Goal: Task Accomplishment & Management: Use online tool/utility

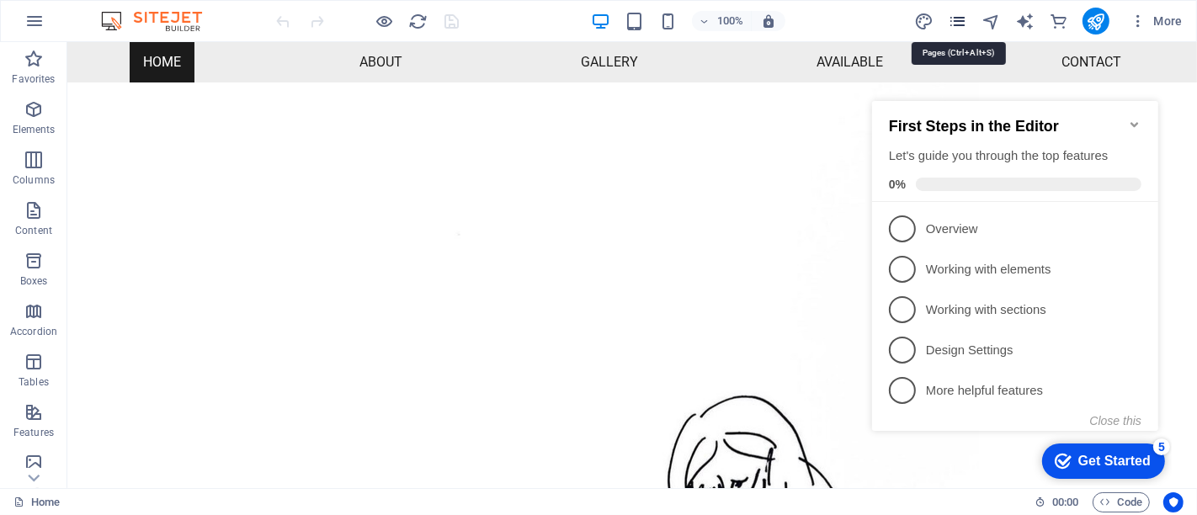
click at [956, 23] on icon "pages" at bounding box center [957, 21] width 19 height 19
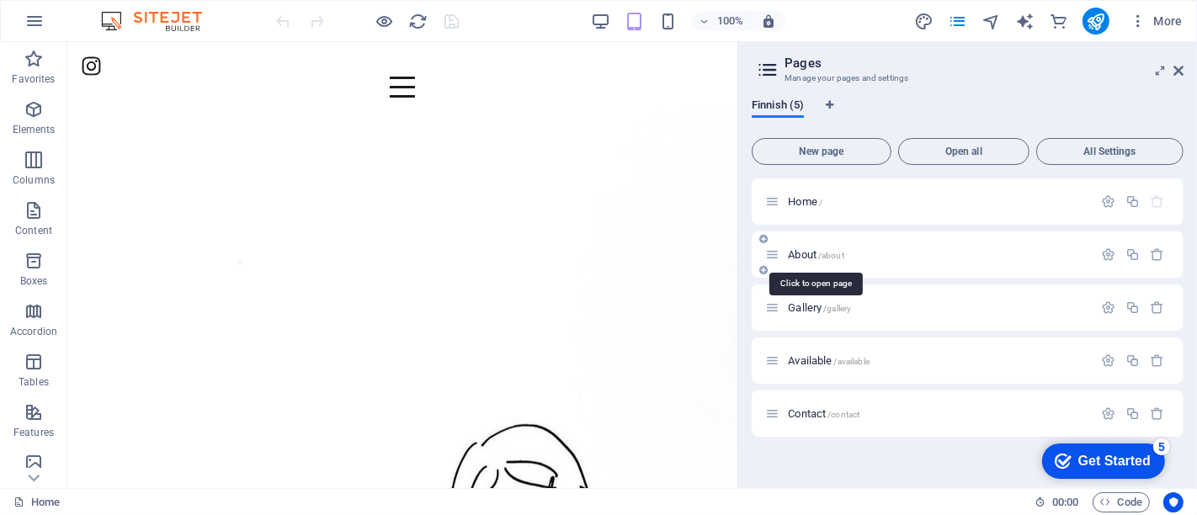
click at [800, 254] on span "About /about" at bounding box center [816, 254] width 56 height 13
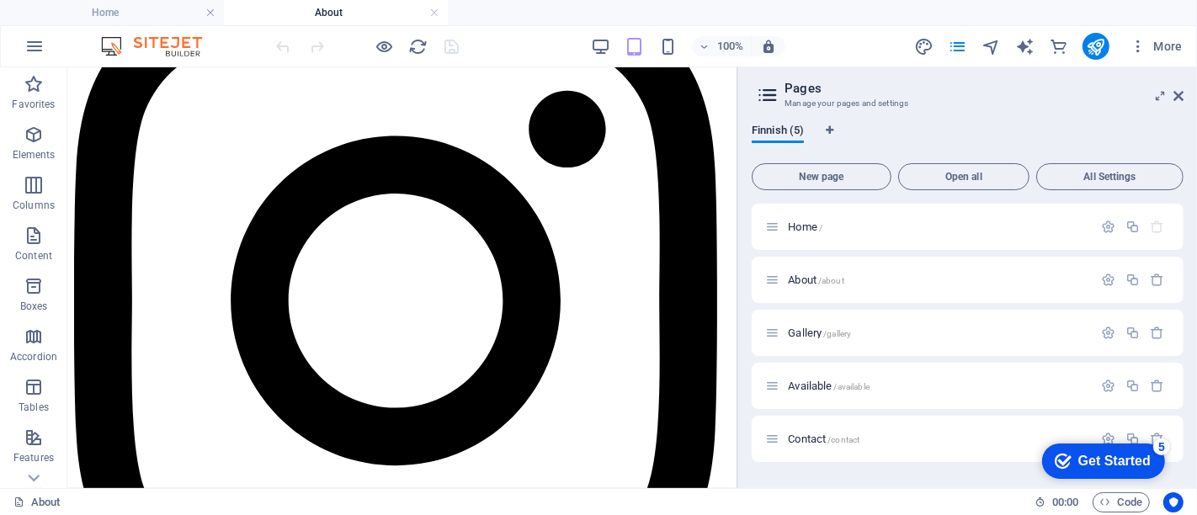
scroll to position [145, 0]
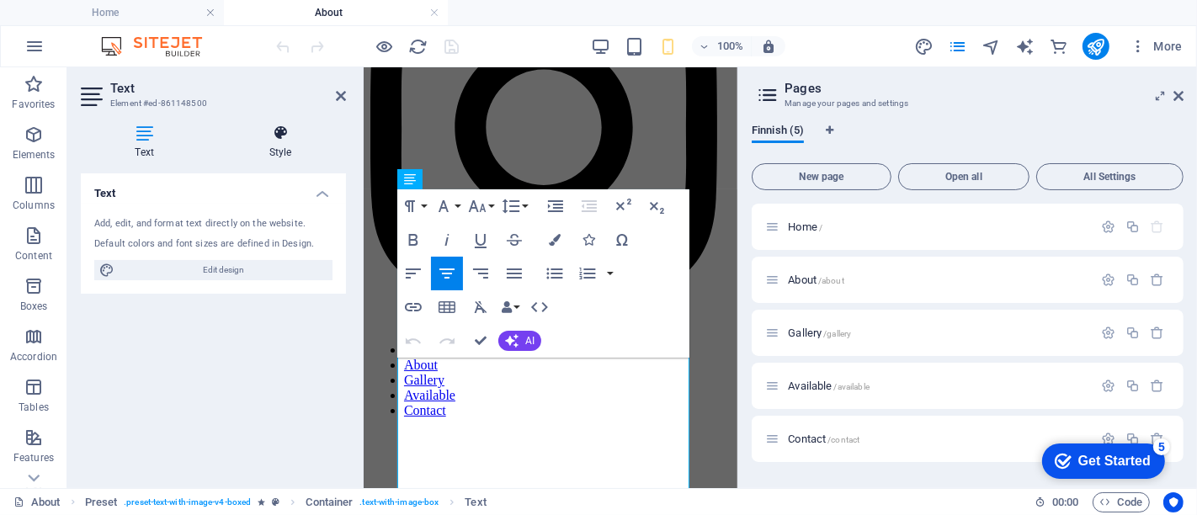
scroll to position [0, 0]
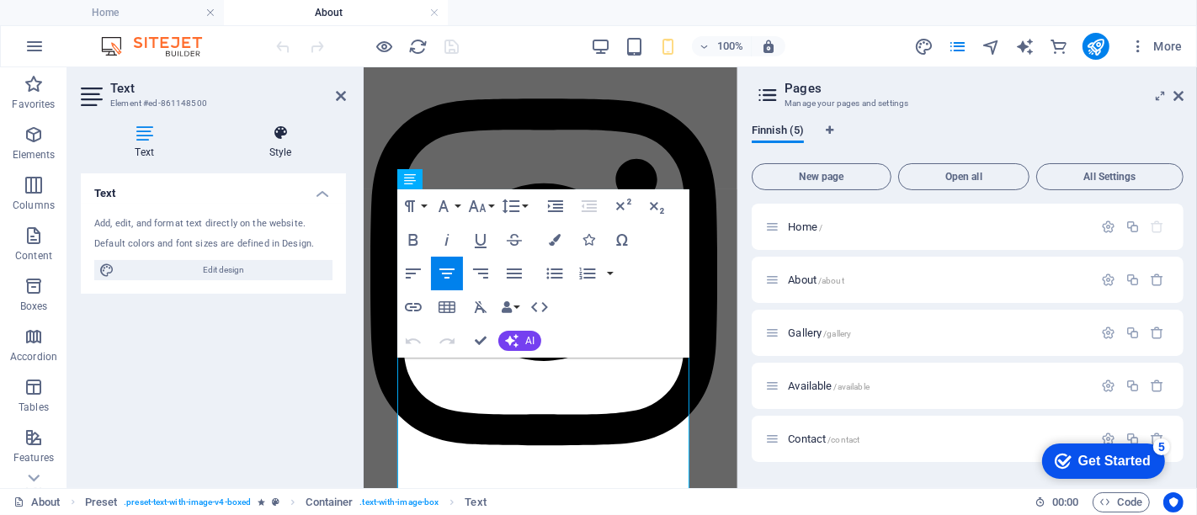
click at [283, 136] on icon at bounding box center [280, 133] width 131 height 17
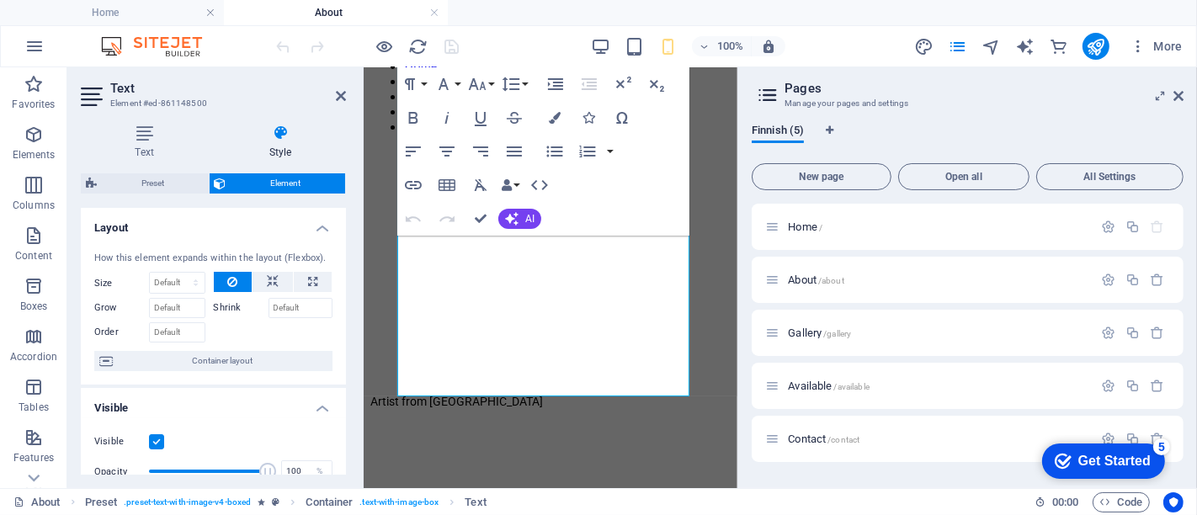
scroll to position [438, 0]
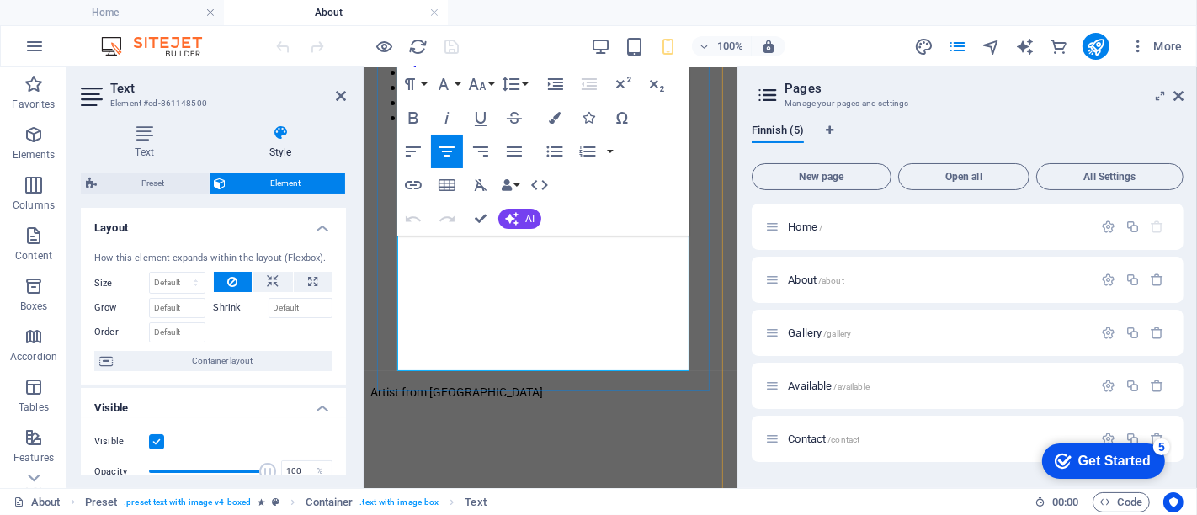
drag, startPoint x: 629, startPoint y: 360, endPoint x: 578, endPoint y: 291, distance: 85.4
click at [578, 320] on div "Artist from Finland Exhibitions: "Juhlan aika" [DATE]-[DATE] Lettukahvila Kalli…" at bounding box center [550, 524] width 360 height 409
click at [1179, 93] on icon at bounding box center [1179, 95] width 10 height 13
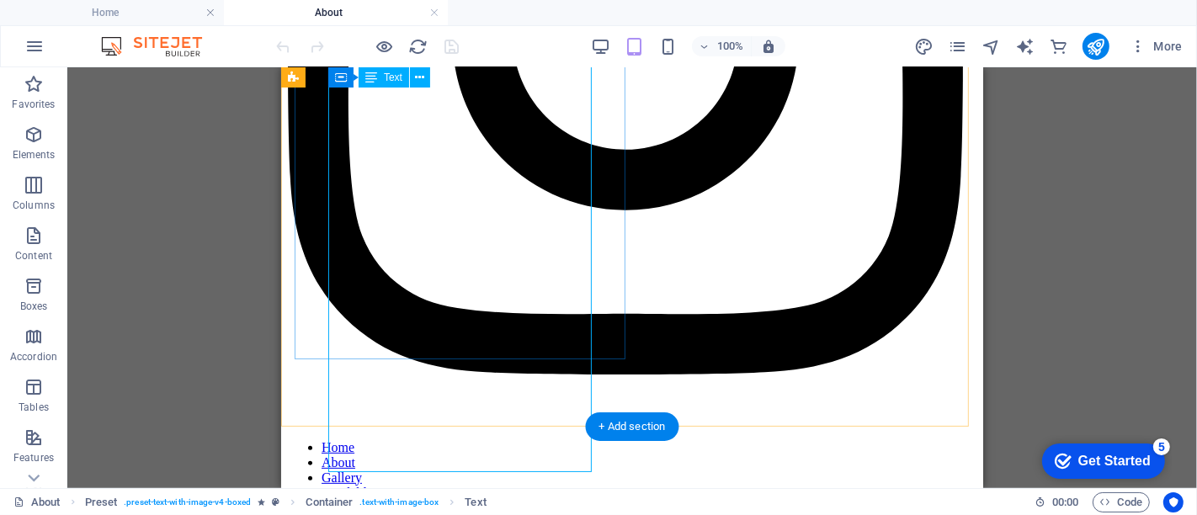
scroll to position [276, 0]
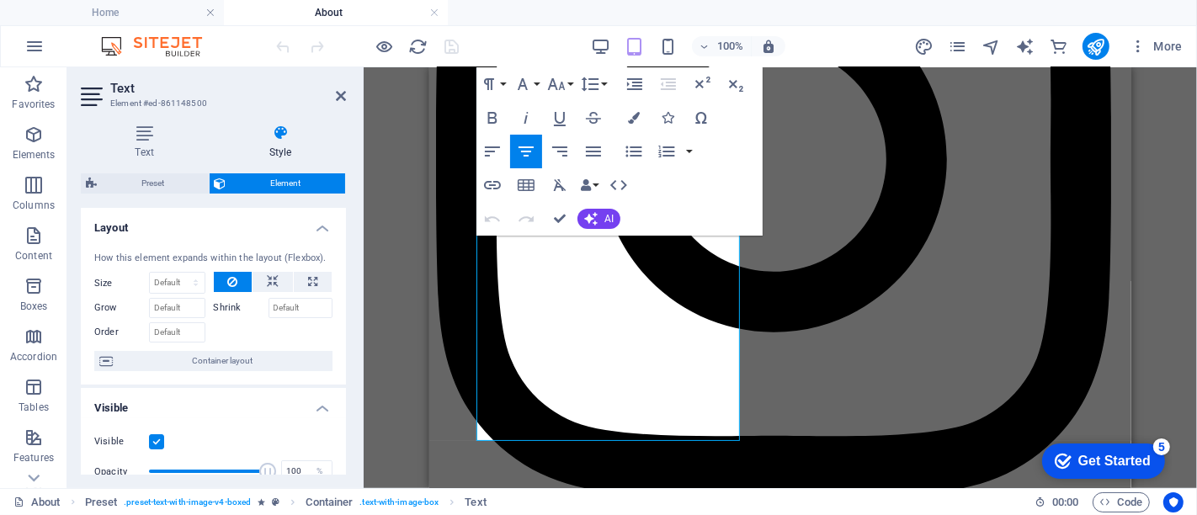
scroll to position [312, 0]
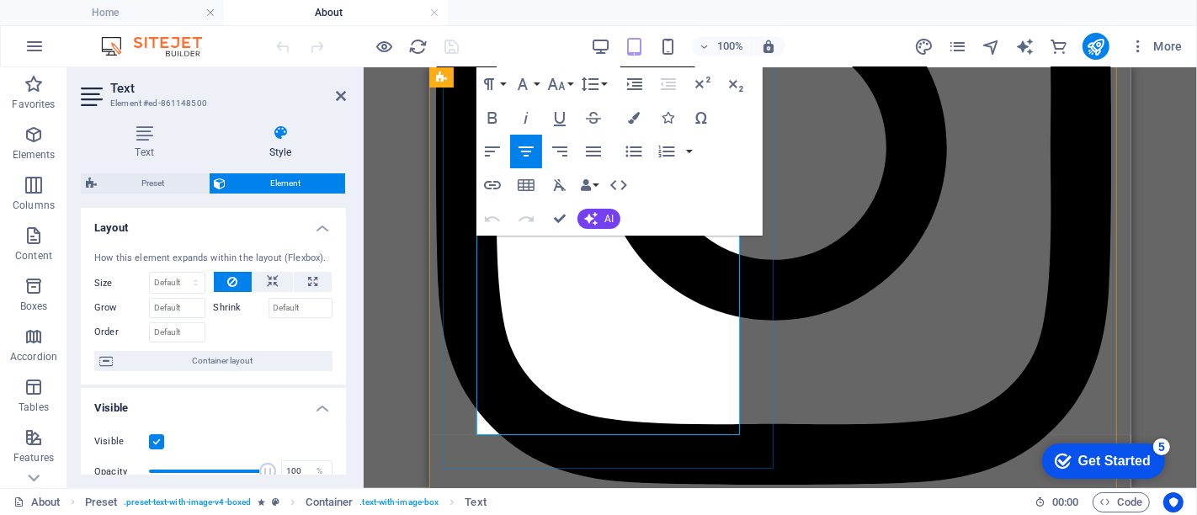
drag, startPoint x: 532, startPoint y: 266, endPoint x: 717, endPoint y: 417, distance: 238.8
copy div "Exhibitions: "Juhlan aika" [DATE]-[DATE] Lettukahvila Kalliolinna, [GEOGRAPHIC_…"
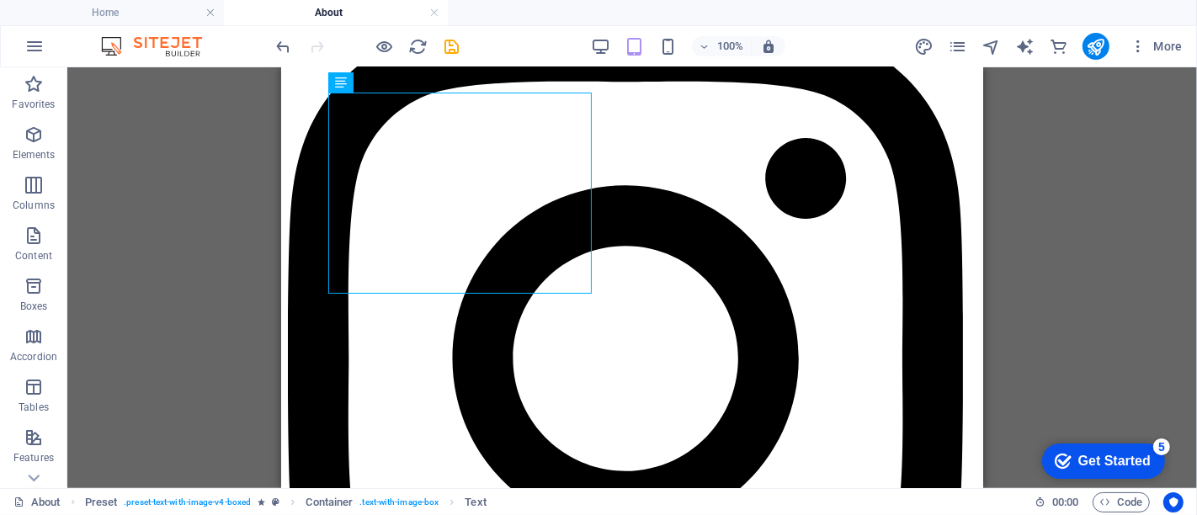
scroll to position [100, 0]
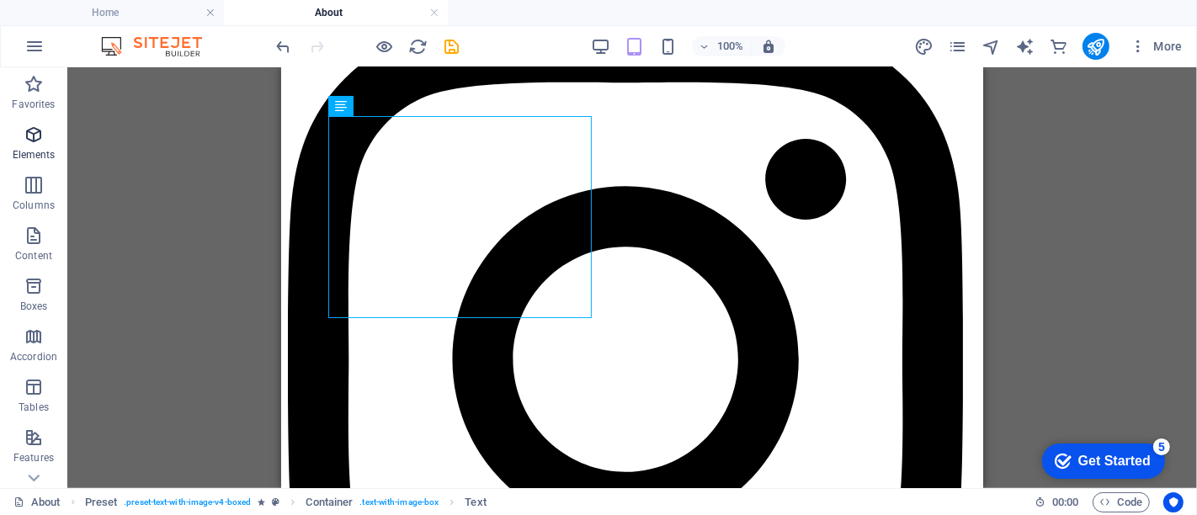
click at [43, 144] on icon "button" at bounding box center [34, 135] width 20 height 20
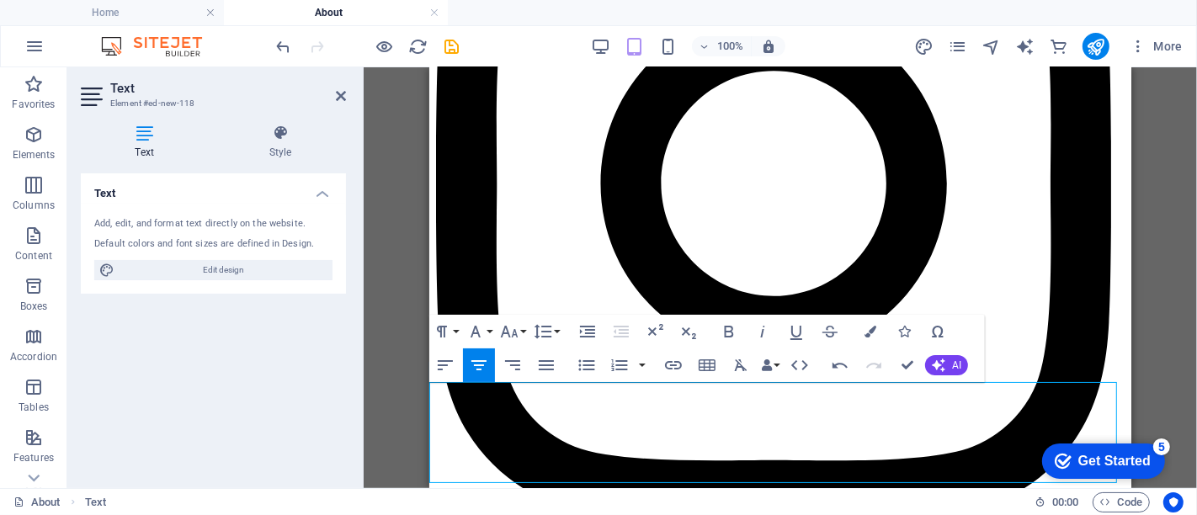
scroll to position [377, 0]
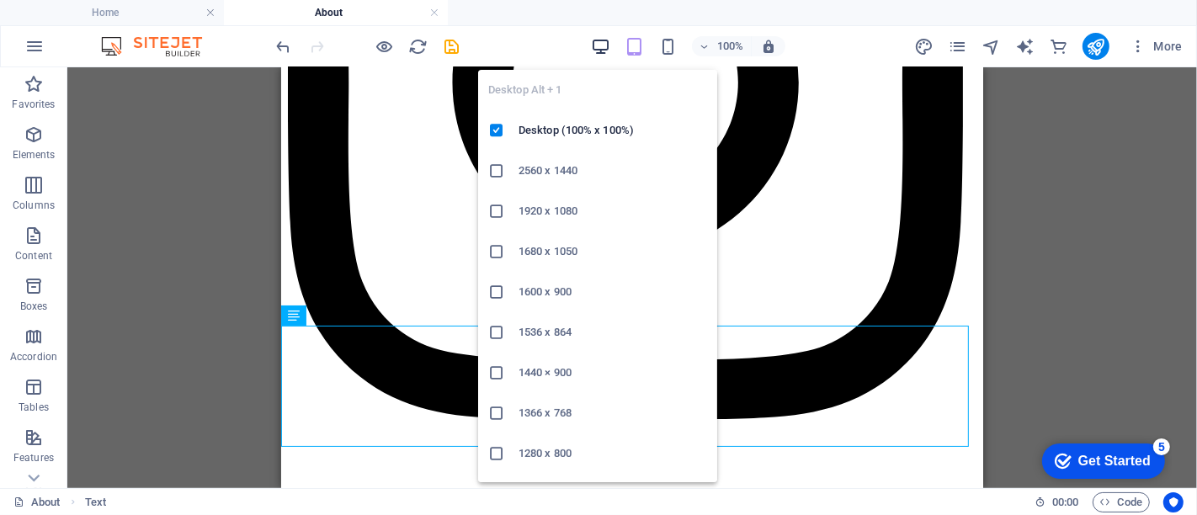
click at [605, 53] on icon "button" at bounding box center [600, 46] width 19 height 19
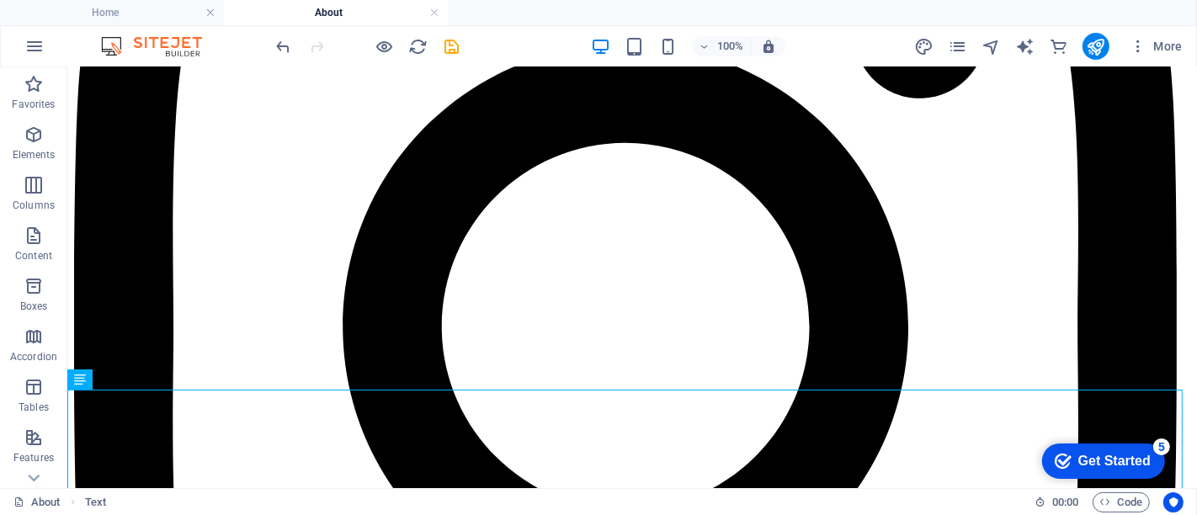
scroll to position [481, 0]
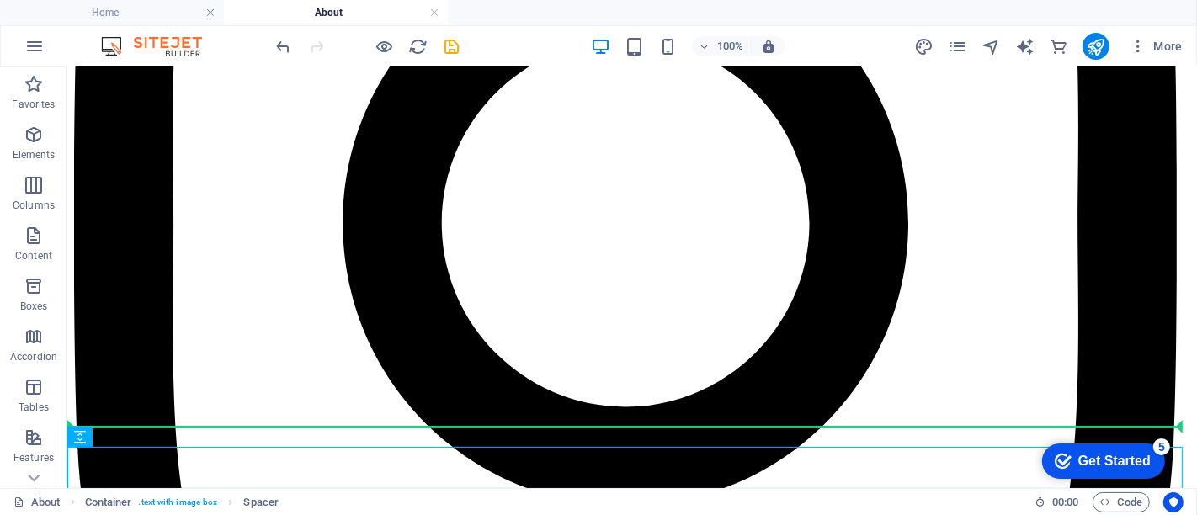
drag, startPoint x: 572, startPoint y: 458, endPoint x: 569, endPoint y: 426, distance: 32.1
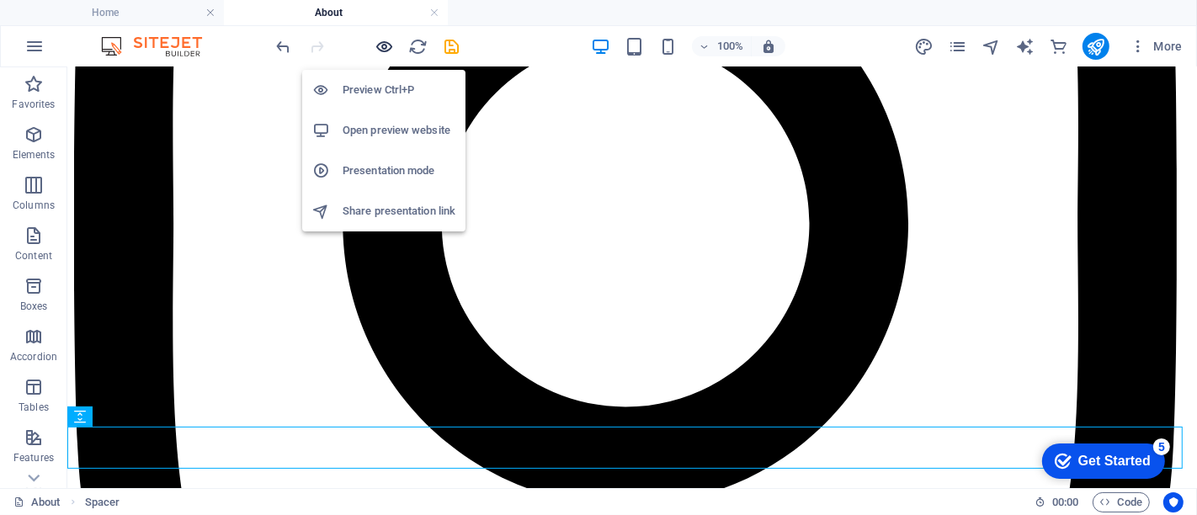
click at [383, 51] on icon "button" at bounding box center [385, 46] width 19 height 19
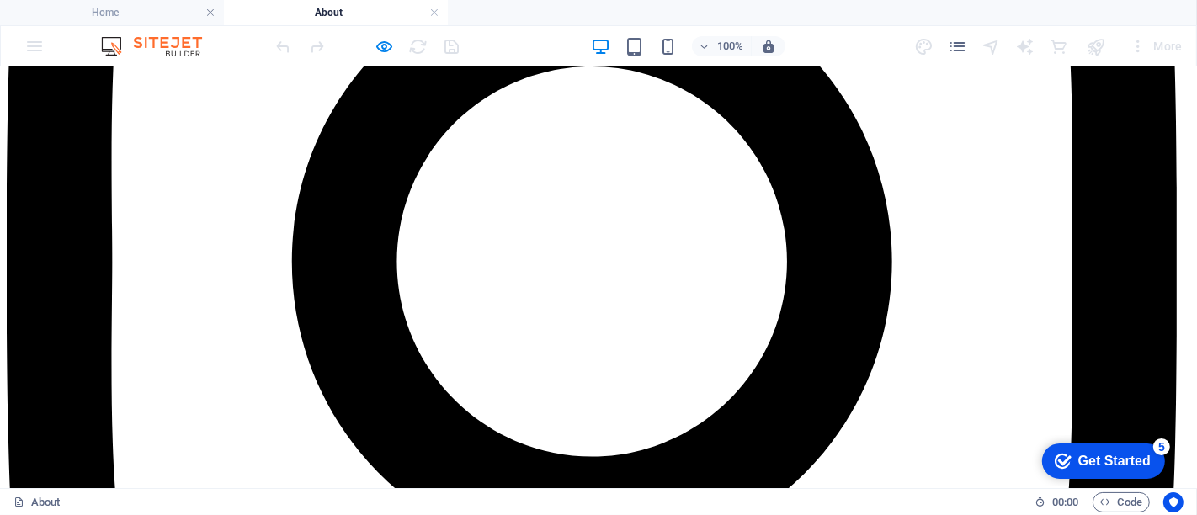
scroll to position [0, 0]
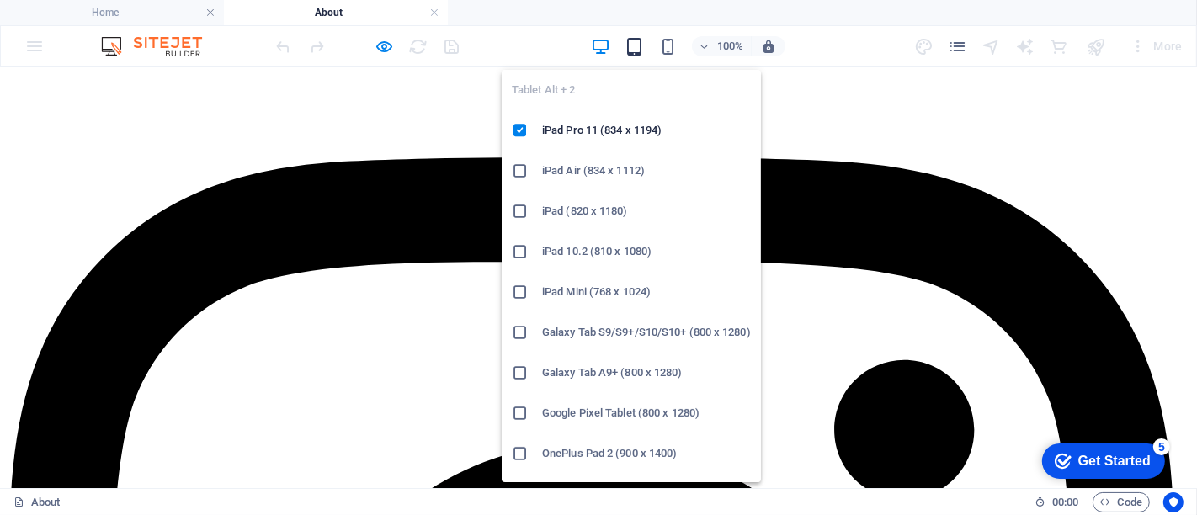
click at [644, 48] on icon "button" at bounding box center [634, 46] width 19 height 19
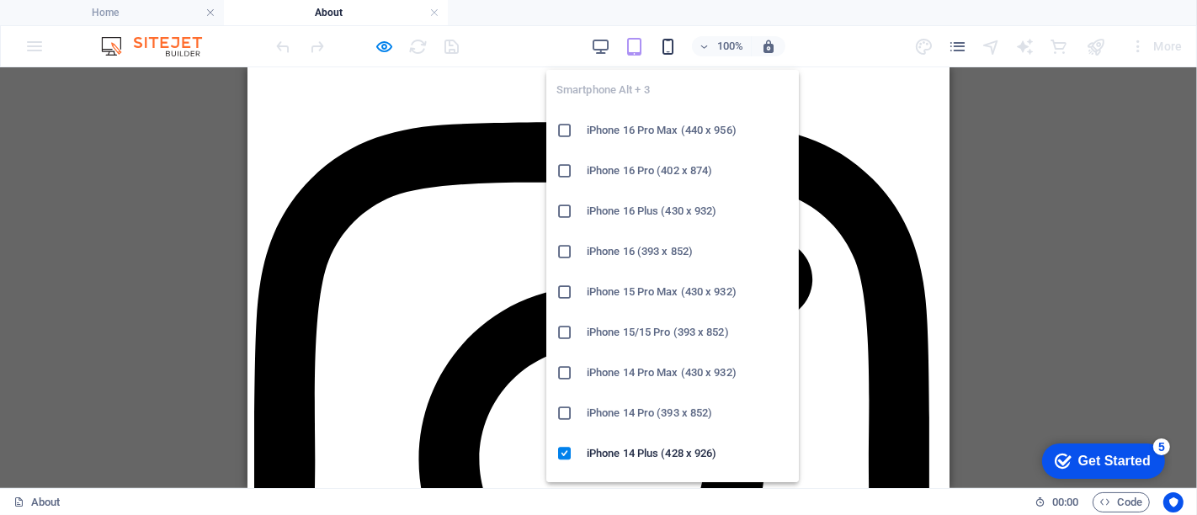
click at [666, 47] on icon "button" at bounding box center [667, 46] width 19 height 19
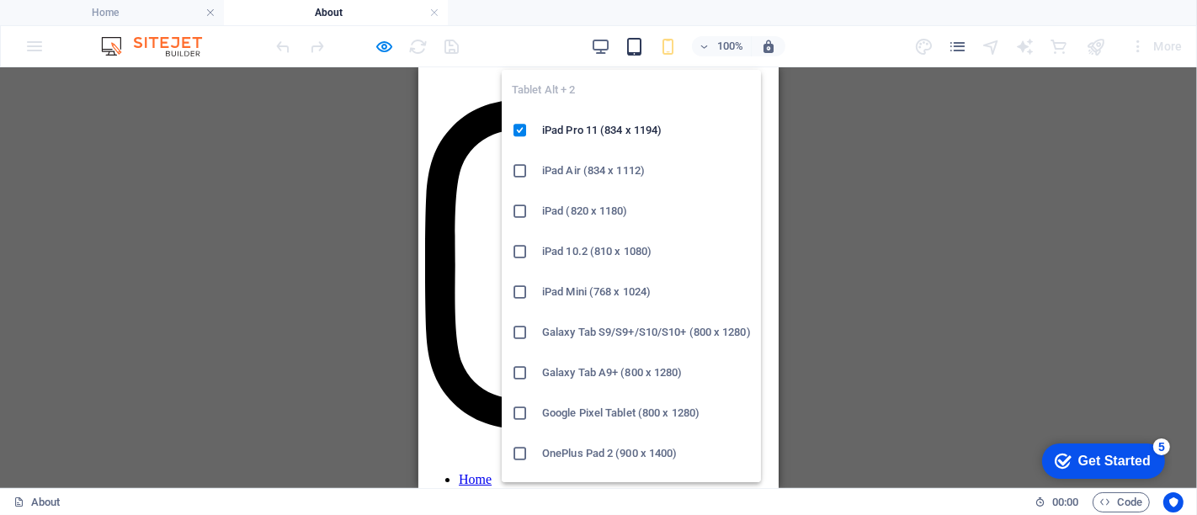
click at [633, 44] on icon "button" at bounding box center [634, 46] width 19 height 19
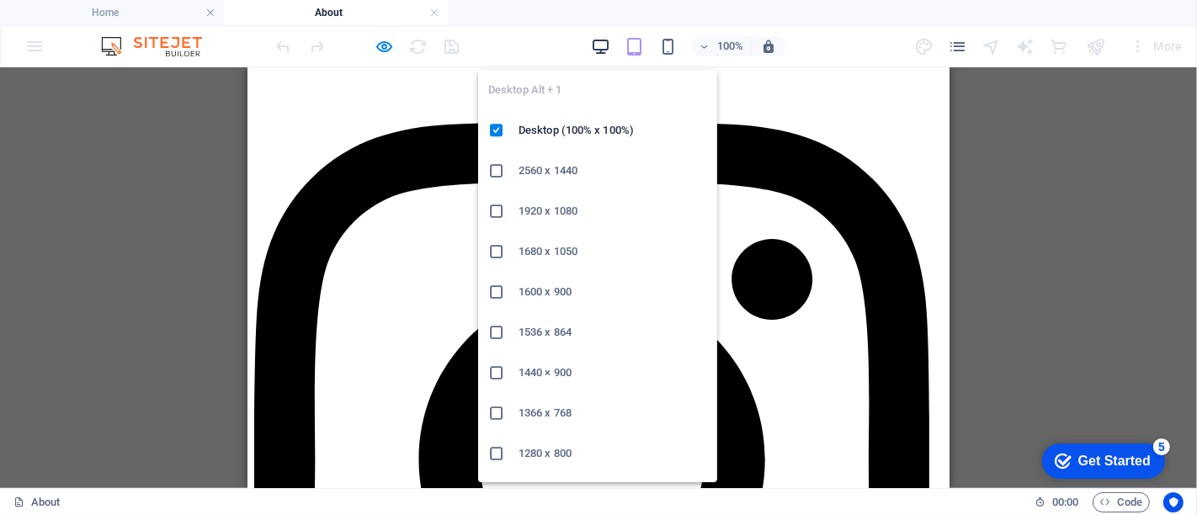
click at [599, 51] on icon "button" at bounding box center [600, 46] width 19 height 19
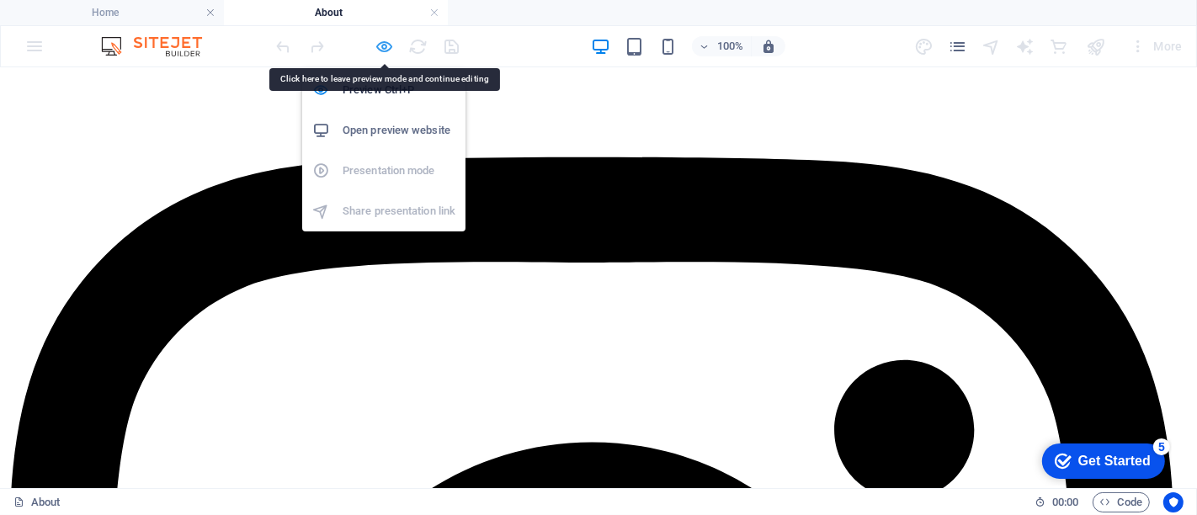
click at [381, 45] on icon "button" at bounding box center [385, 46] width 19 height 19
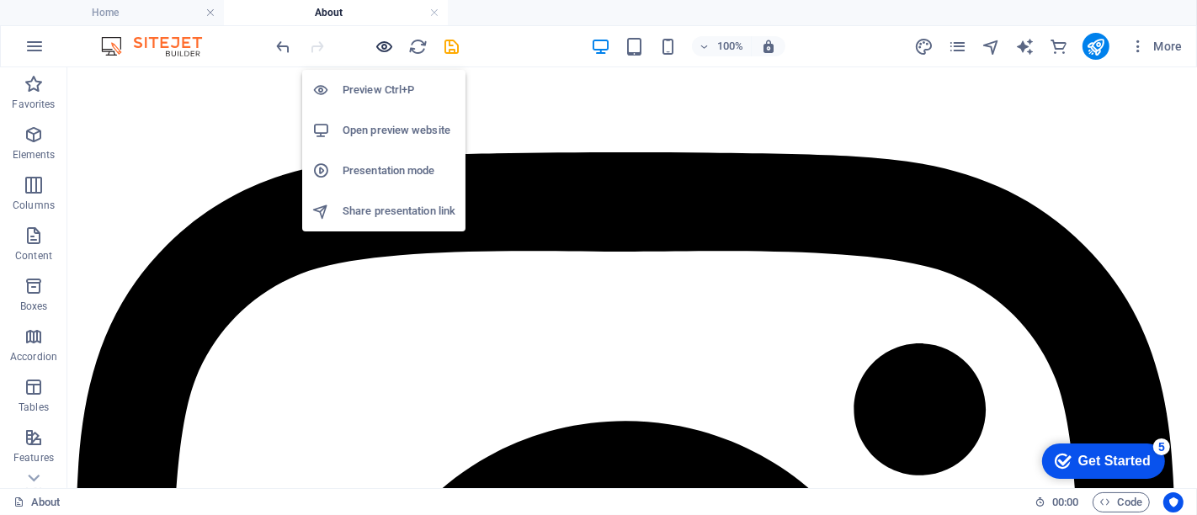
click at [383, 54] on icon "button" at bounding box center [385, 46] width 19 height 19
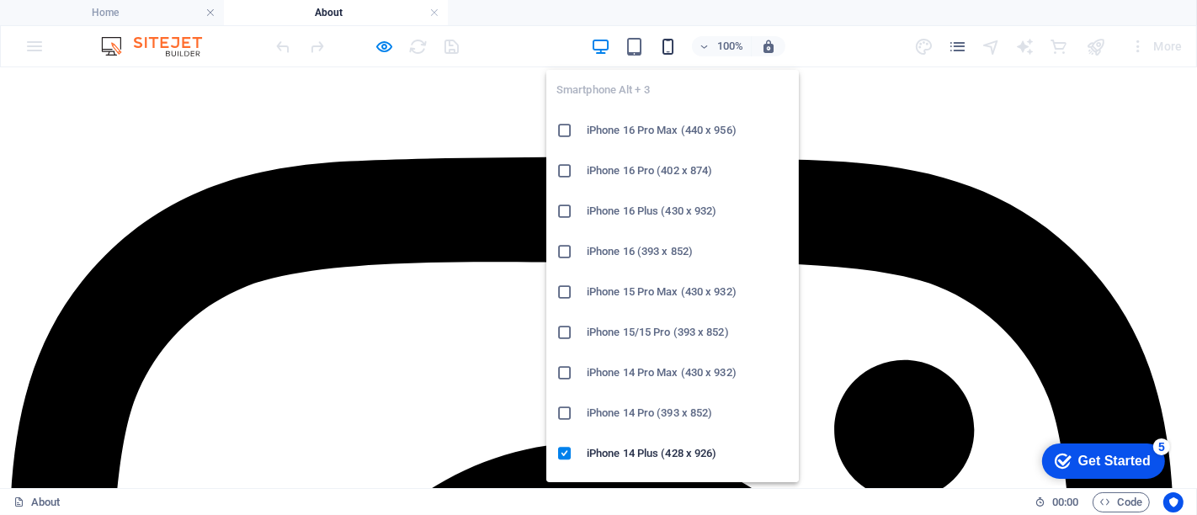
click at [665, 51] on icon "button" at bounding box center [667, 46] width 19 height 19
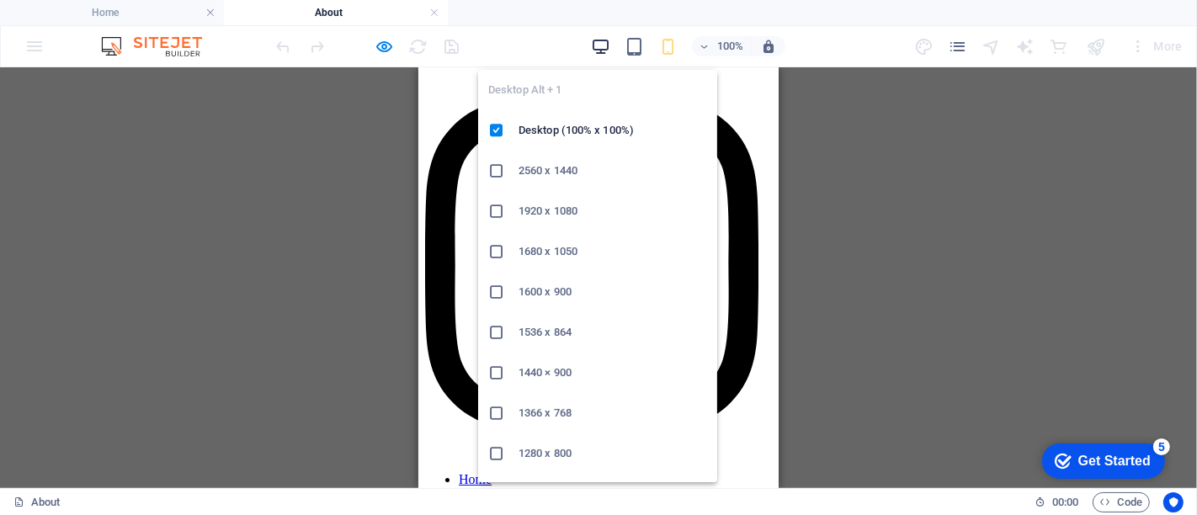
click at [605, 51] on icon "button" at bounding box center [600, 46] width 19 height 19
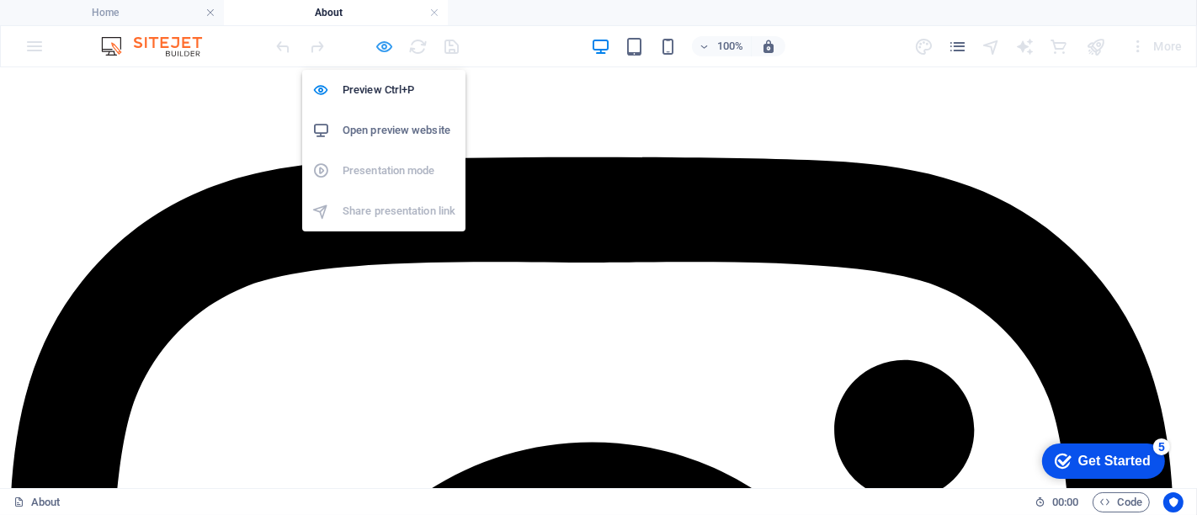
click at [381, 53] on icon "button" at bounding box center [385, 46] width 19 height 19
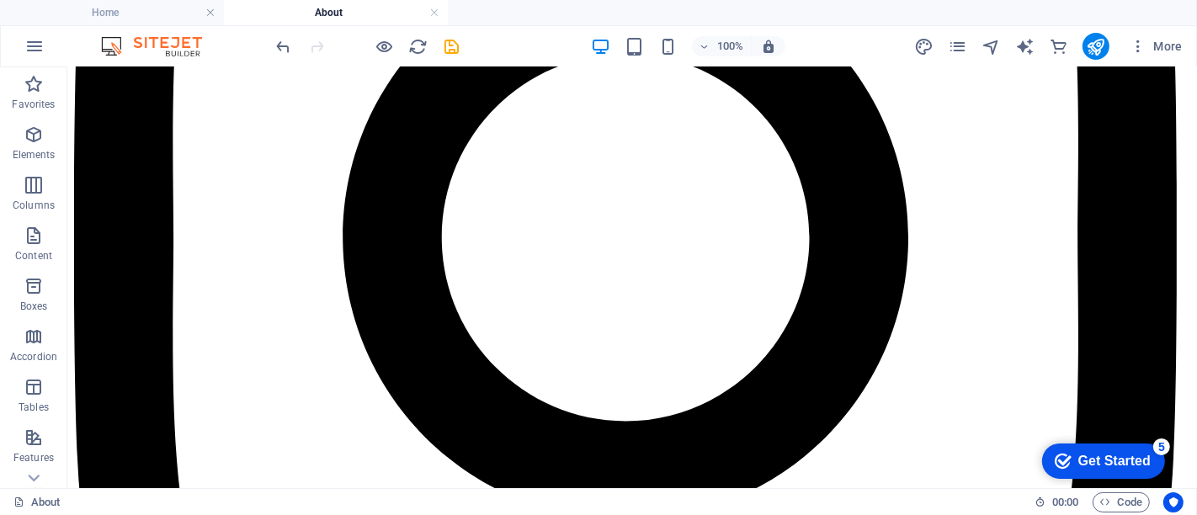
scroll to position [601, 0]
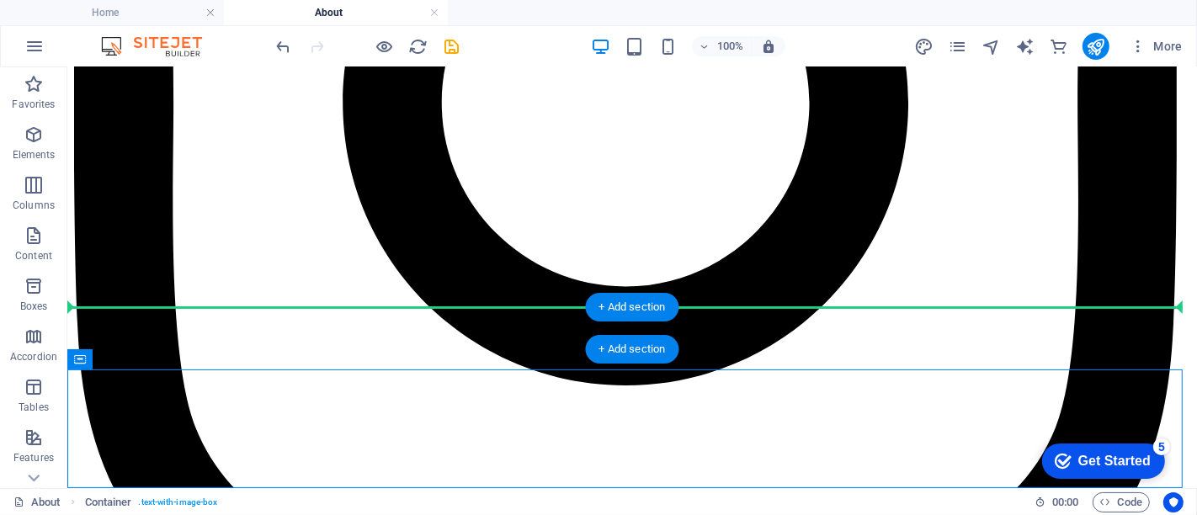
drag, startPoint x: 670, startPoint y: 411, endPoint x: 685, endPoint y: 326, distance: 86.2
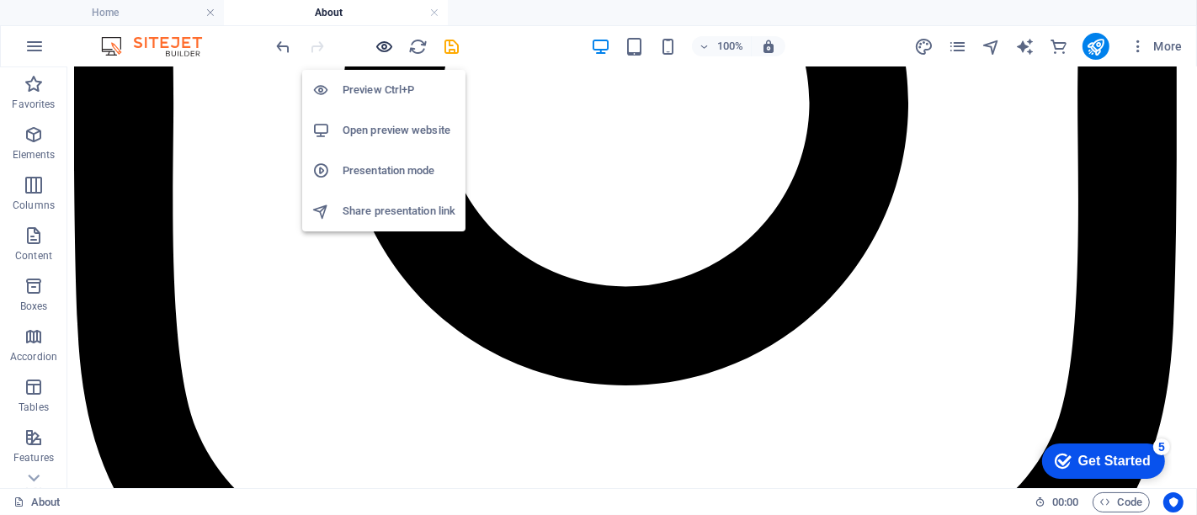
click at [385, 45] on icon "button" at bounding box center [385, 46] width 19 height 19
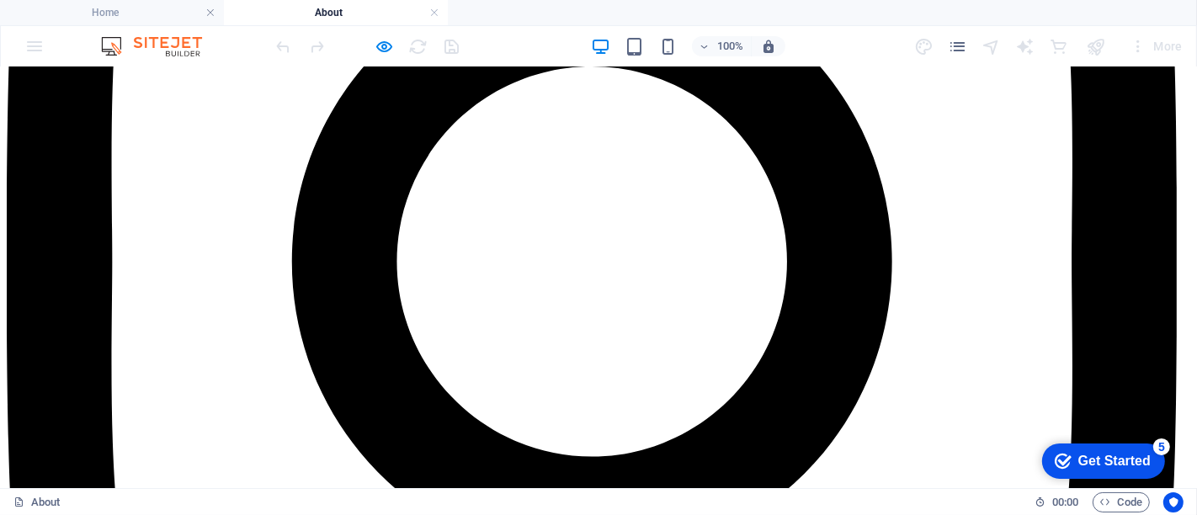
scroll to position [0, 0]
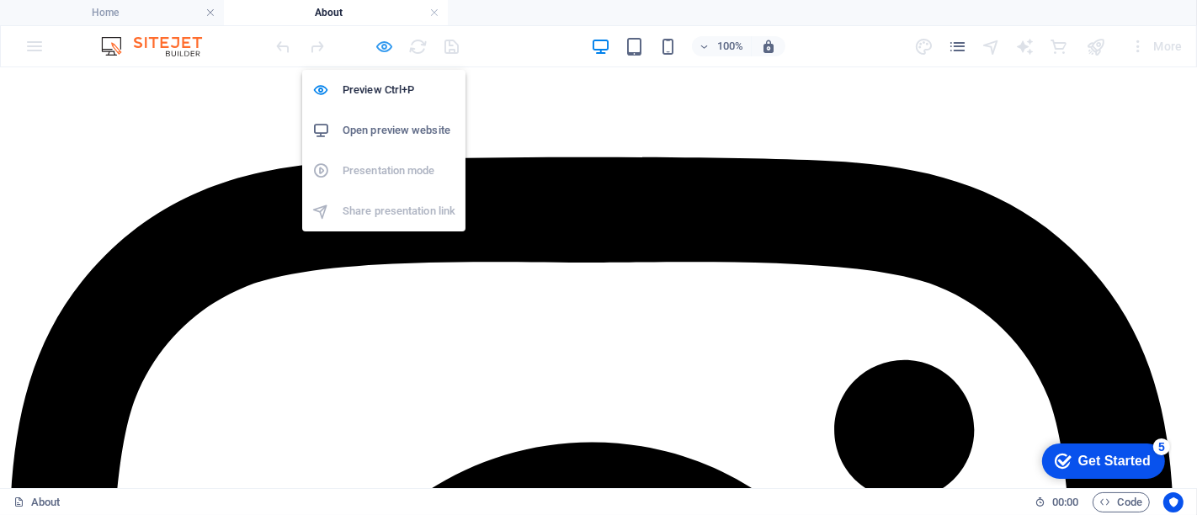
click at [377, 40] on icon "button" at bounding box center [385, 46] width 19 height 19
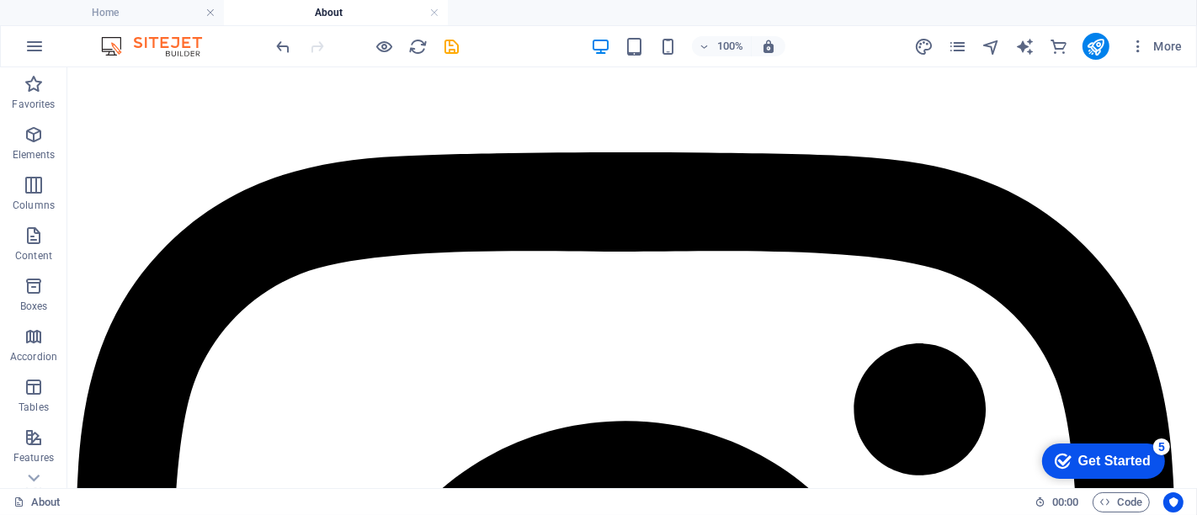
scroll to position [601, 0]
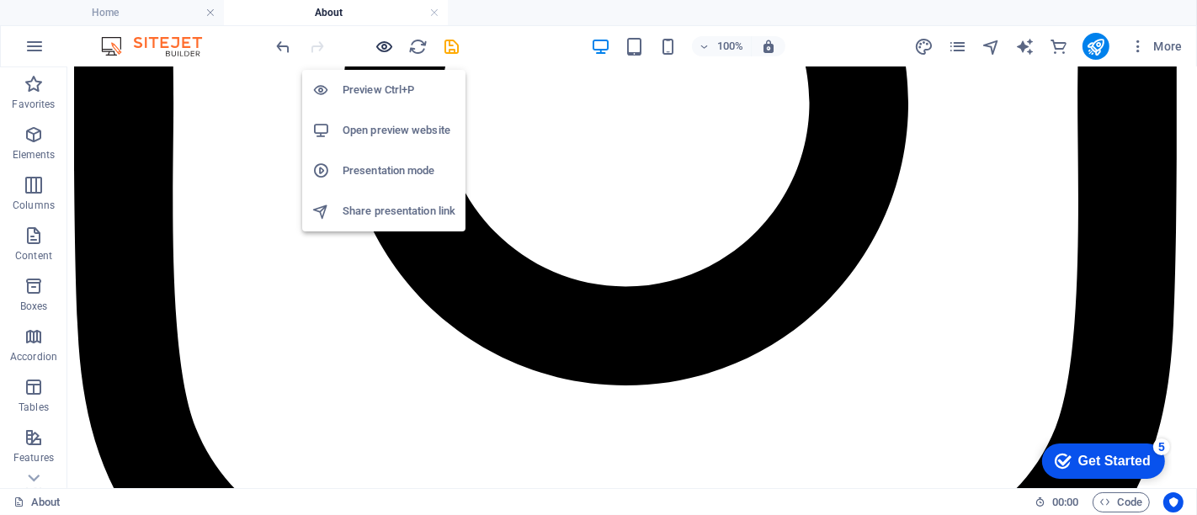
click at [382, 49] on icon "button" at bounding box center [385, 46] width 19 height 19
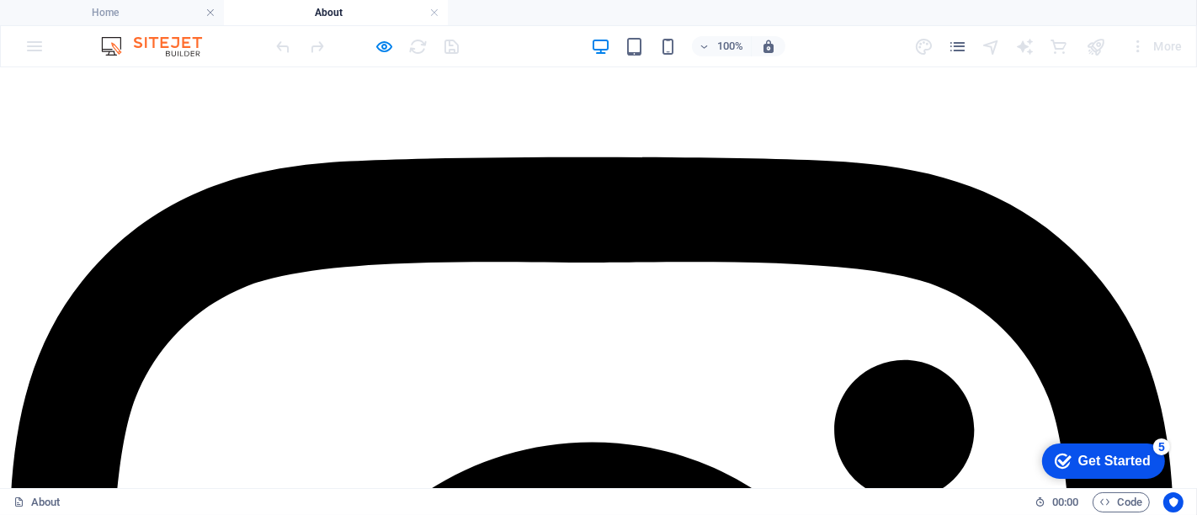
scroll to position [481, 0]
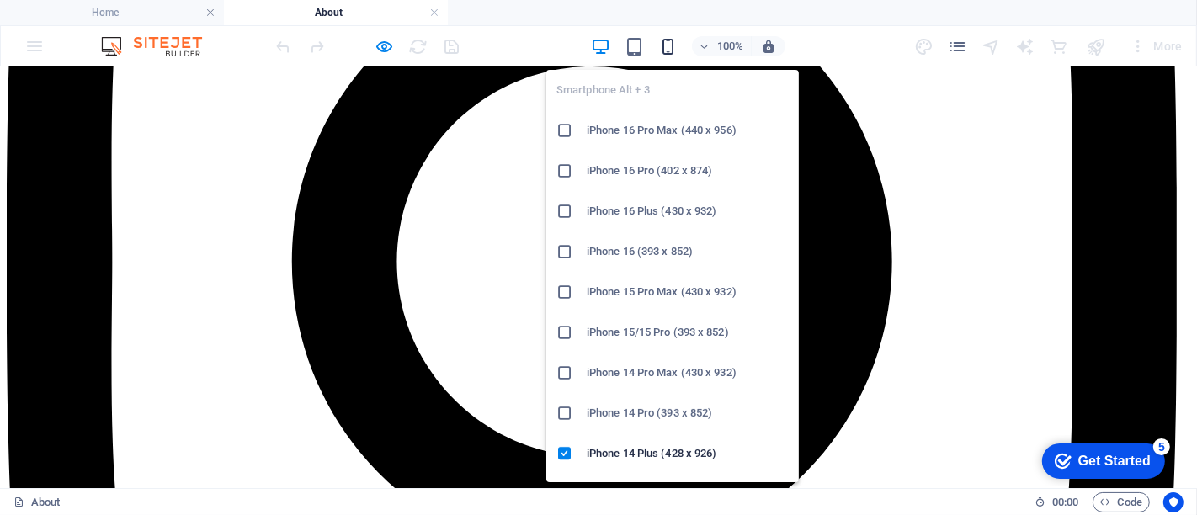
click at [666, 40] on icon "button" at bounding box center [667, 46] width 19 height 19
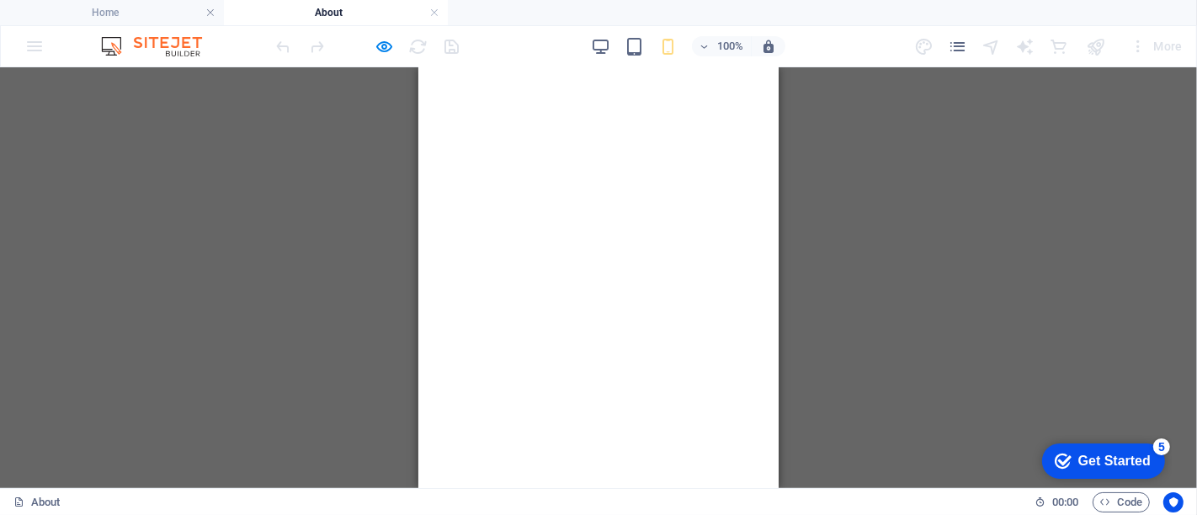
scroll to position [0, 0]
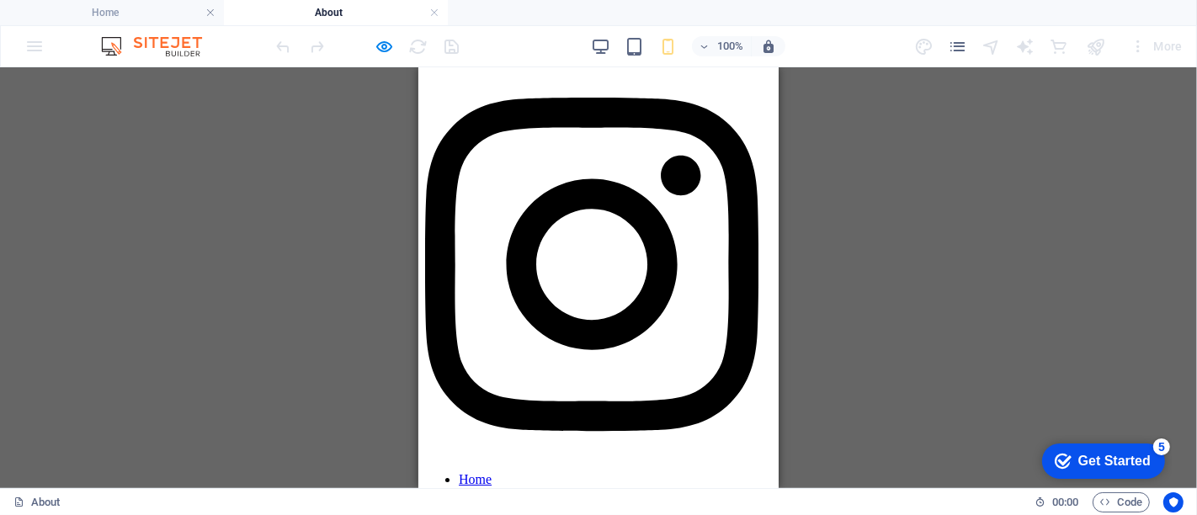
drag, startPoint x: 769, startPoint y: 396, endPoint x: 1202, endPoint y: 84, distance: 534.0
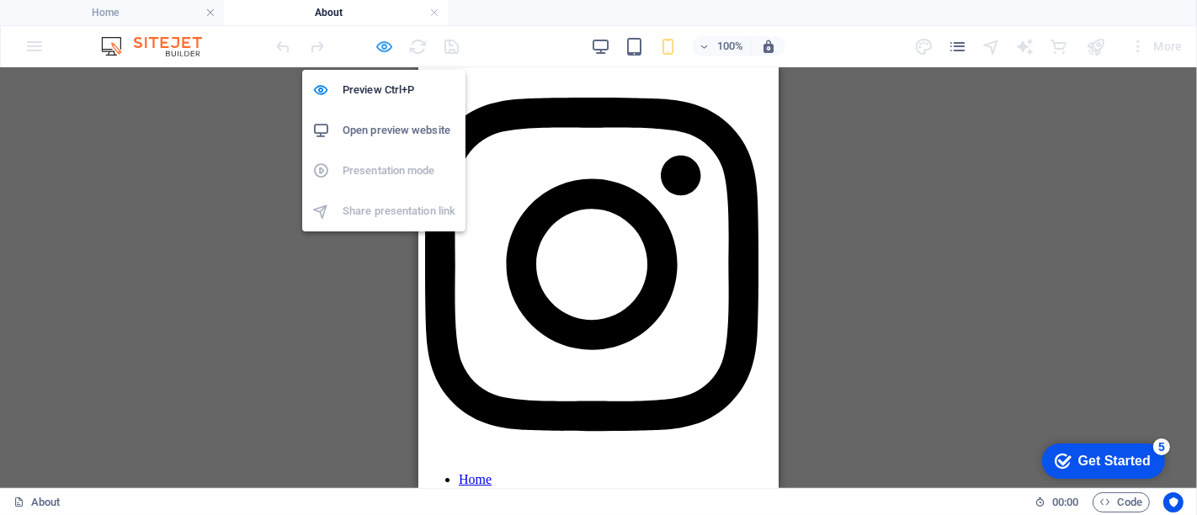
click at [381, 42] on icon "button" at bounding box center [385, 46] width 19 height 19
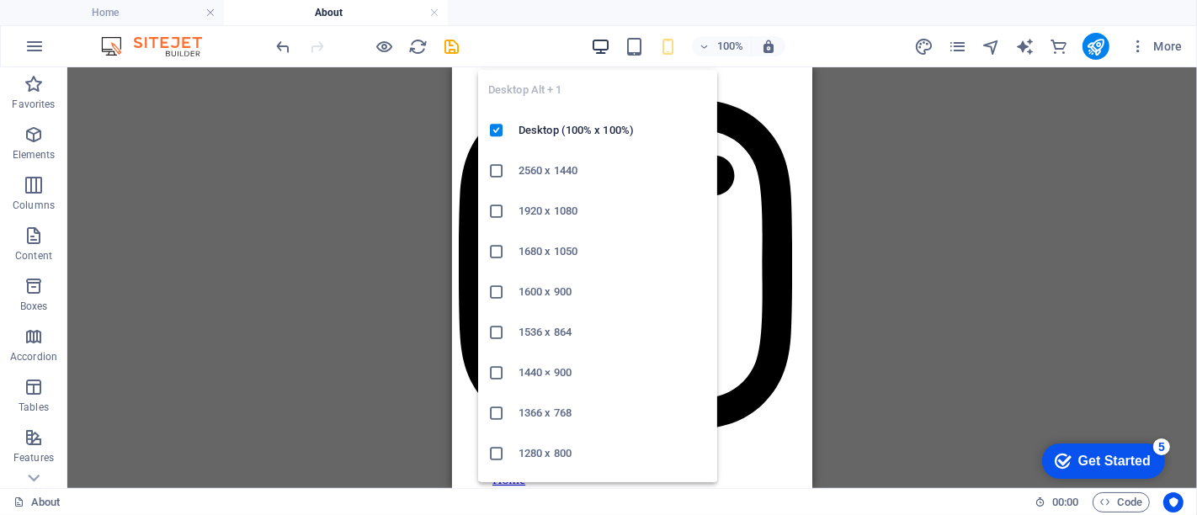
click at [603, 45] on icon "button" at bounding box center [600, 46] width 19 height 19
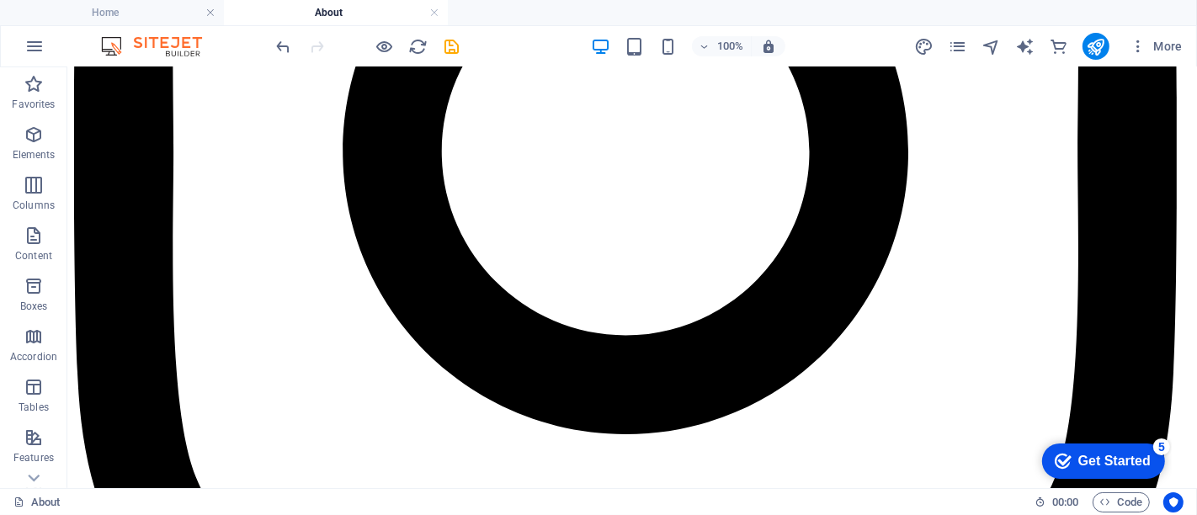
scroll to position [557, 0]
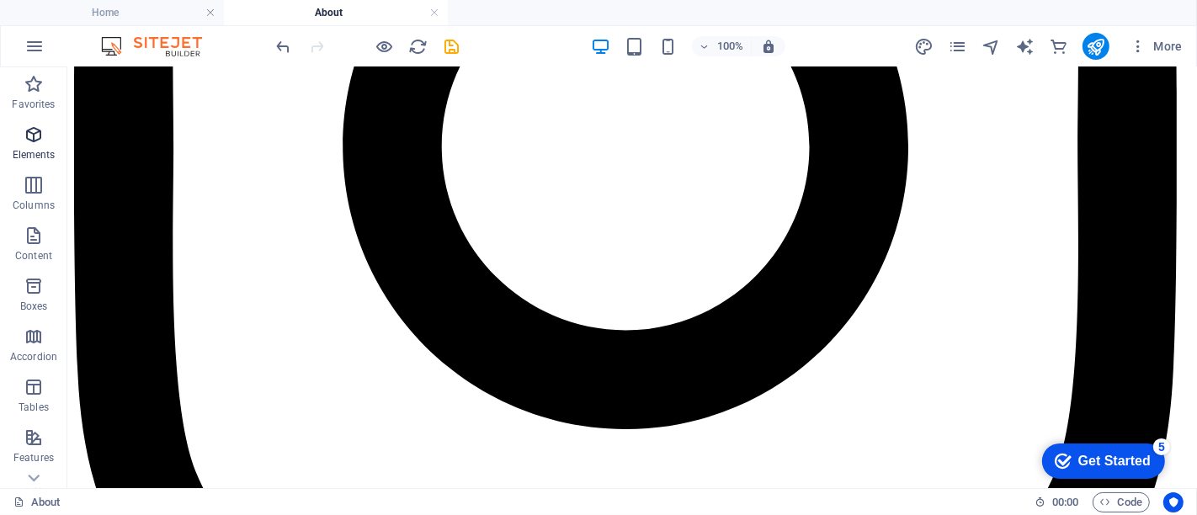
click at [24, 151] on p "Elements" at bounding box center [34, 154] width 43 height 13
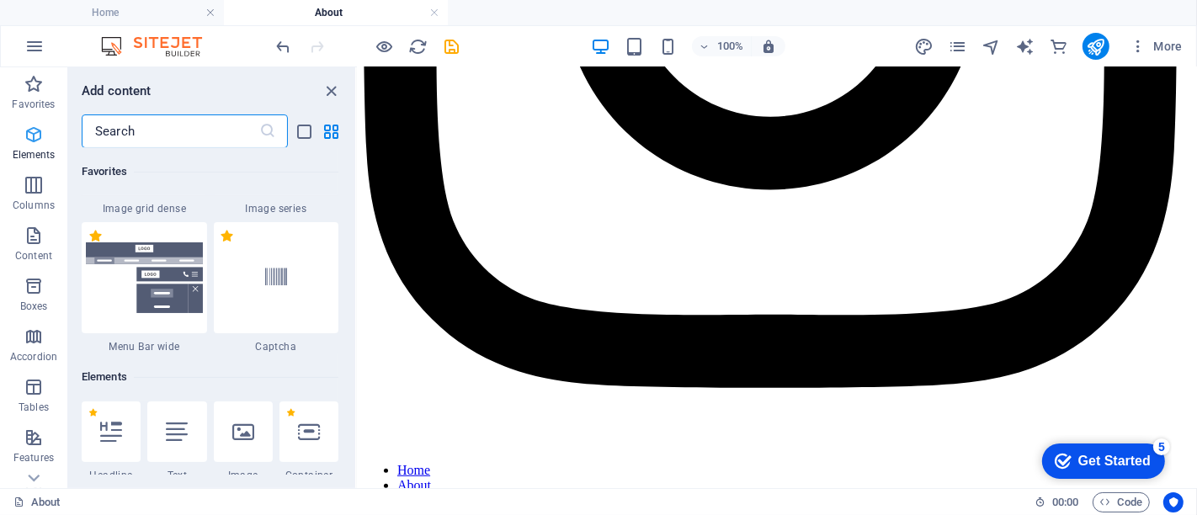
scroll to position [731, 0]
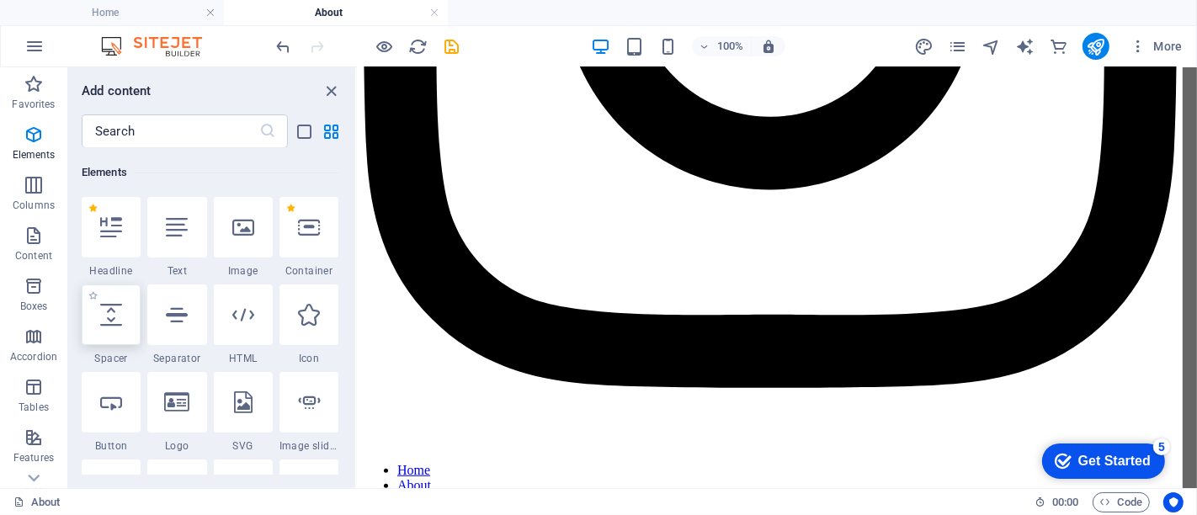
select select "px"
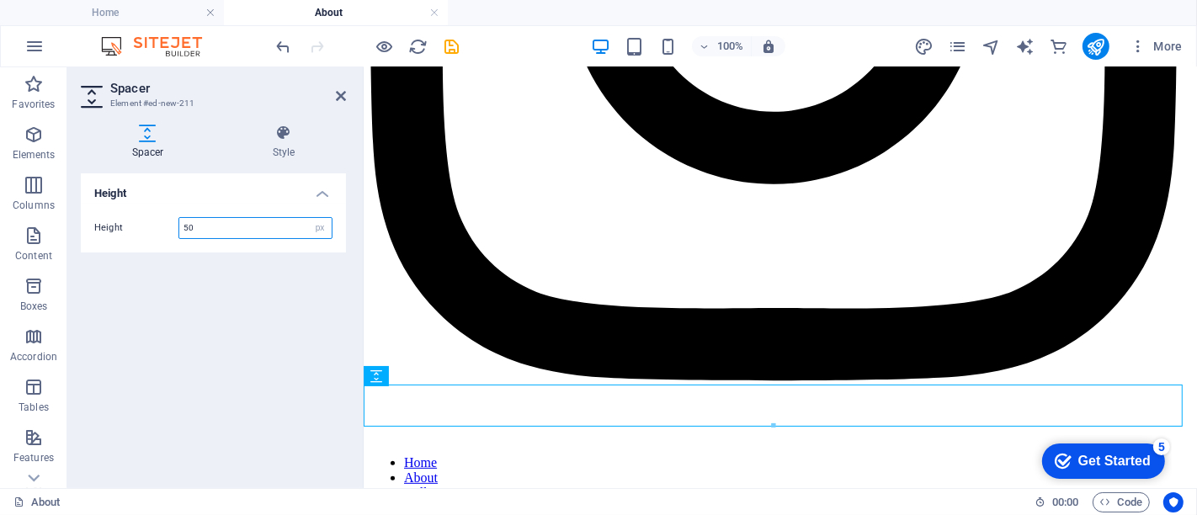
scroll to position [522, 0]
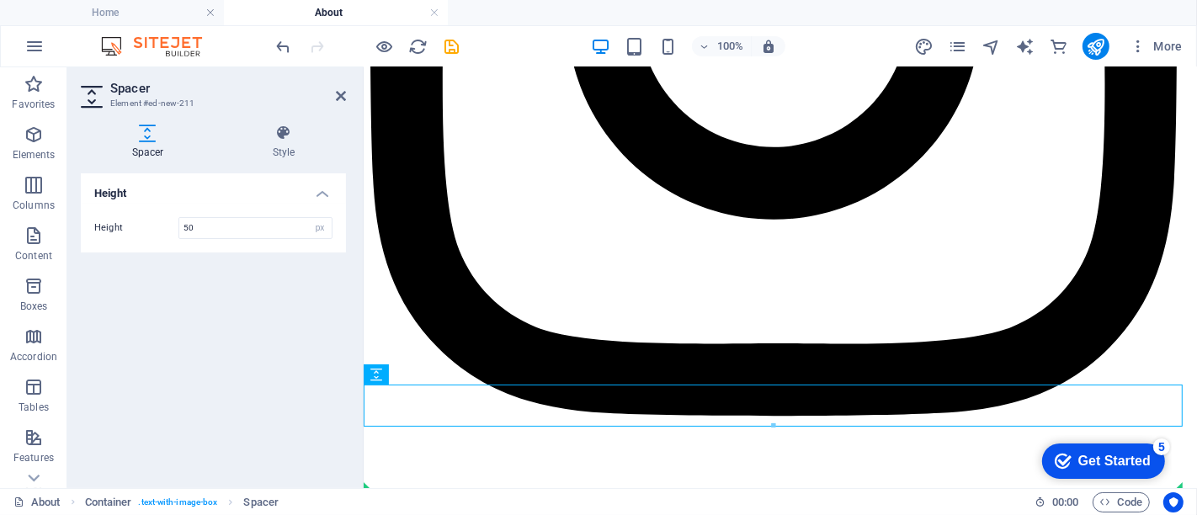
drag, startPoint x: 817, startPoint y: 403, endPoint x: 1182, endPoint y: 558, distance: 397.3
drag, startPoint x: 789, startPoint y: 400, endPoint x: 757, endPoint y: 486, distance: 91.7
click at [339, 96] on icon at bounding box center [341, 95] width 10 height 13
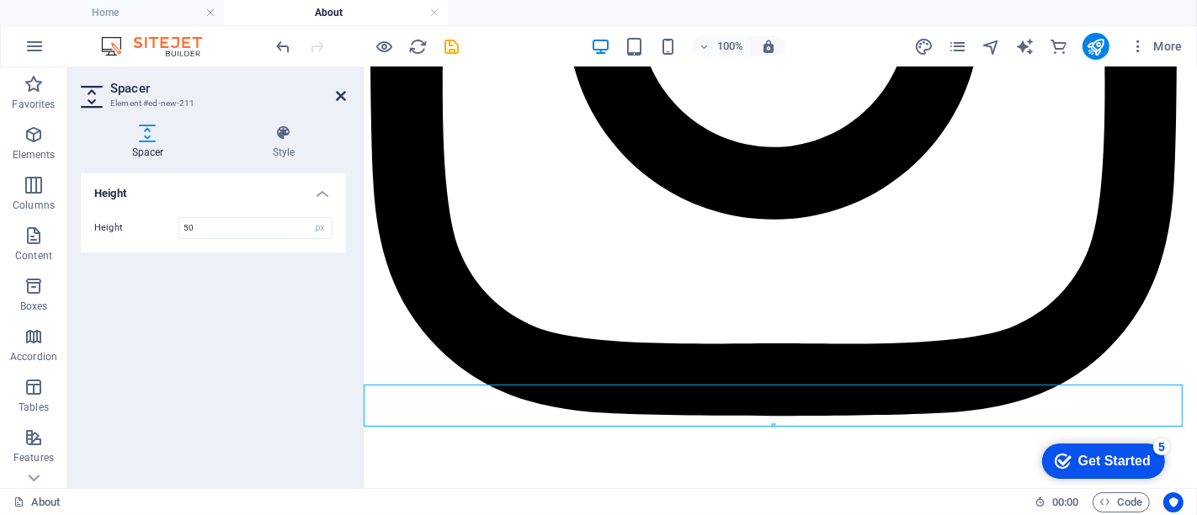
scroll to position [524, 0]
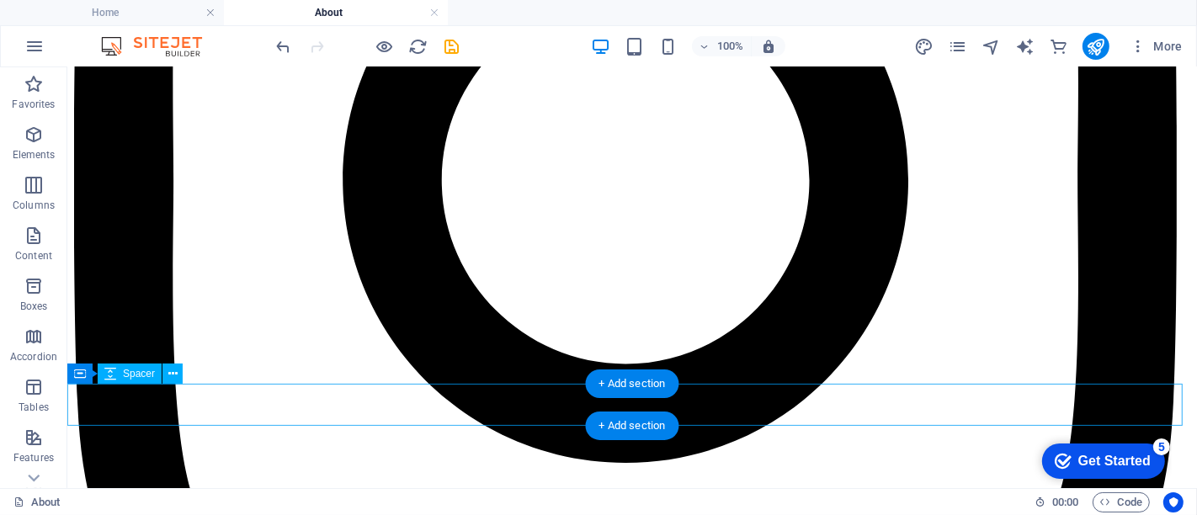
select select "px"
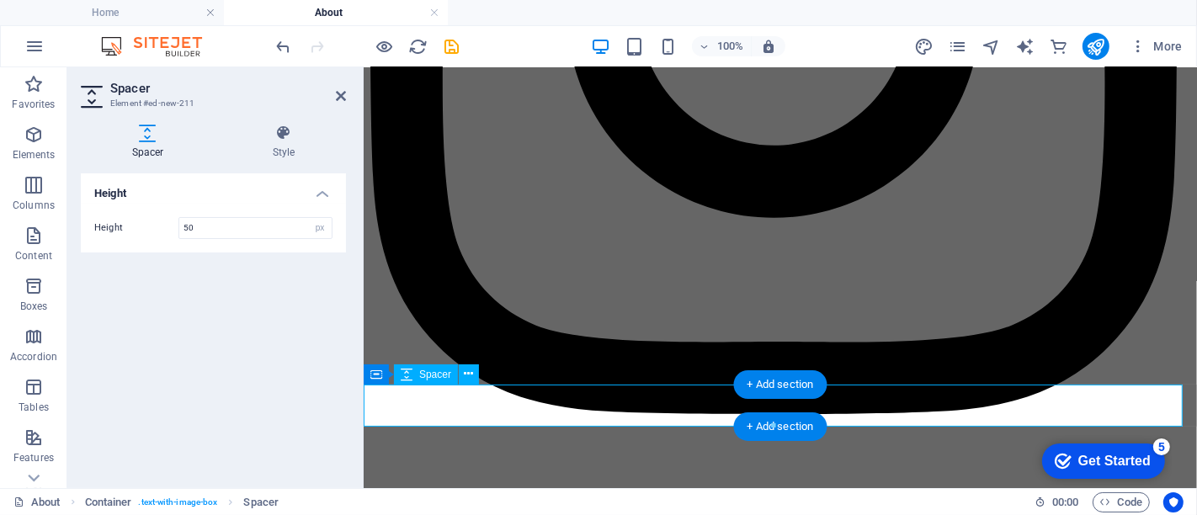
scroll to position [522, 0]
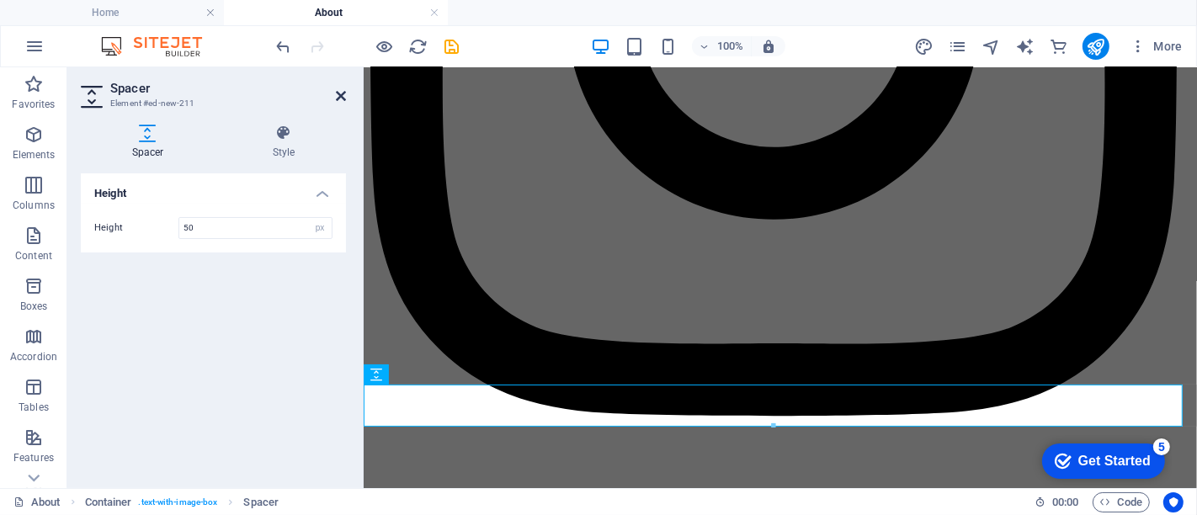
click at [341, 89] on icon at bounding box center [341, 95] width 10 height 13
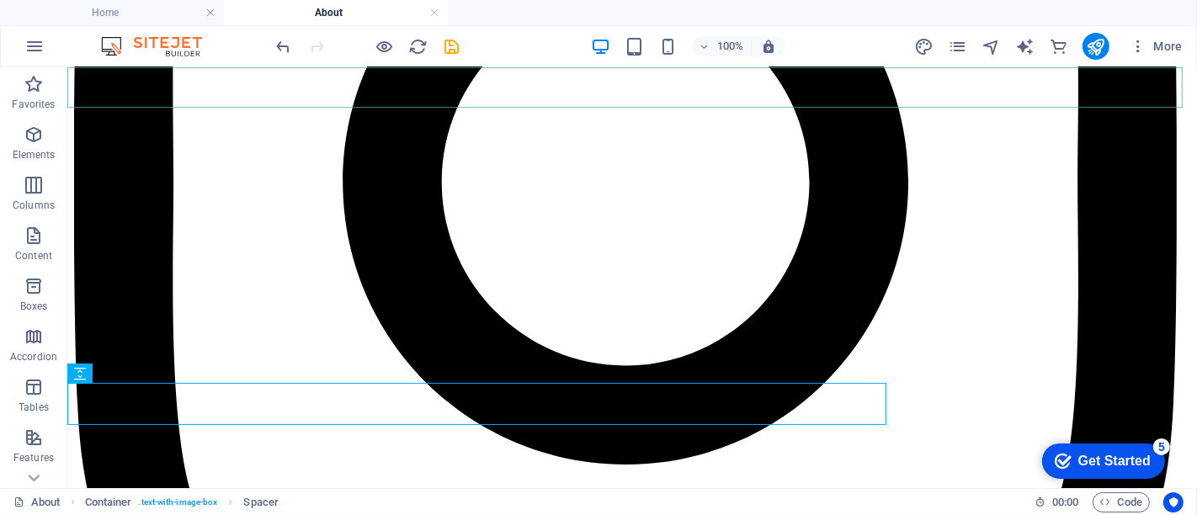
scroll to position [524, 0]
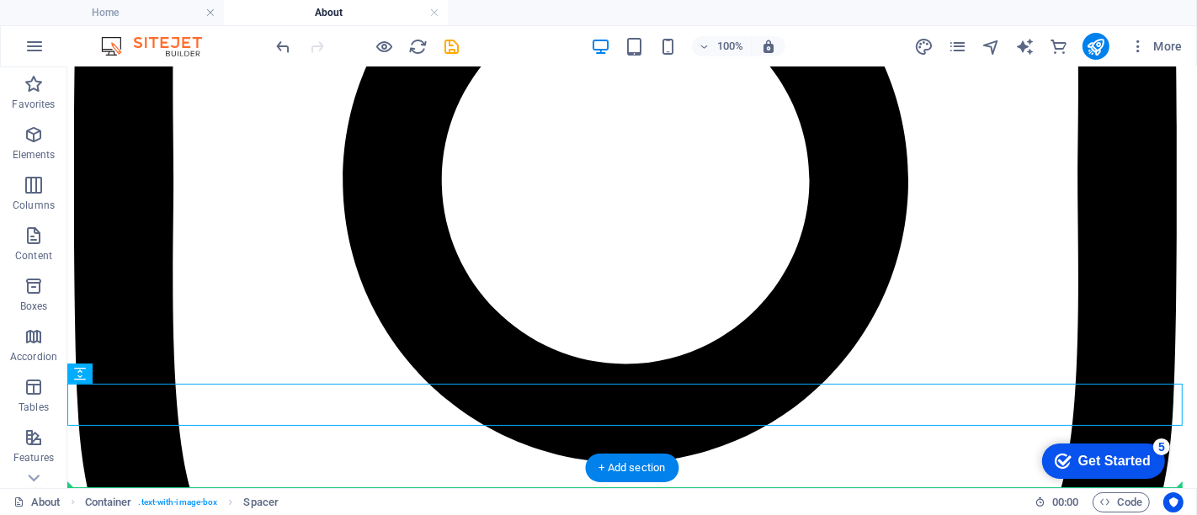
drag, startPoint x: 446, startPoint y: 397, endPoint x: 456, endPoint y: 479, distance: 83.0
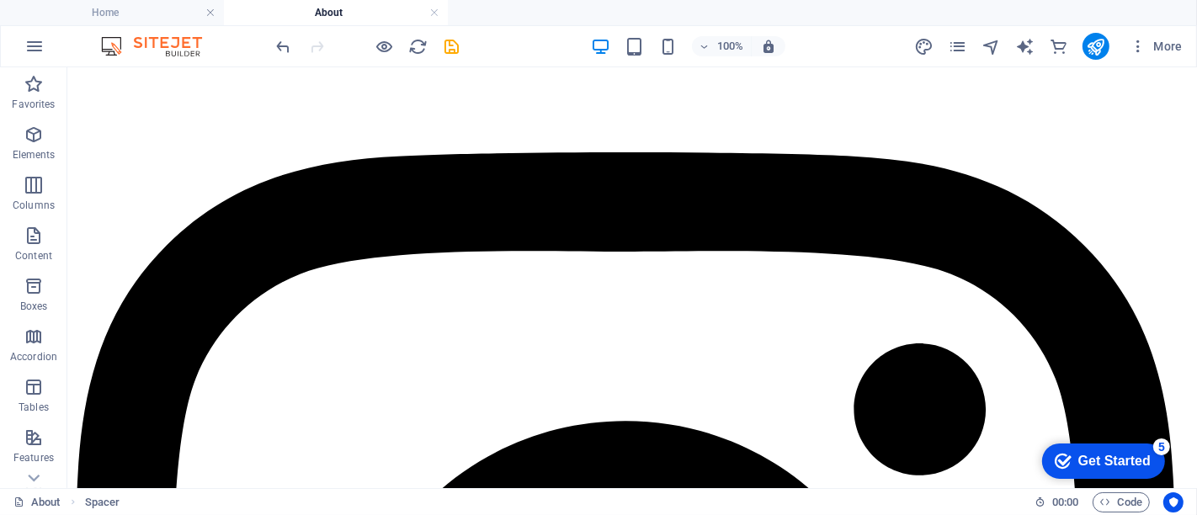
scroll to position [642, 0]
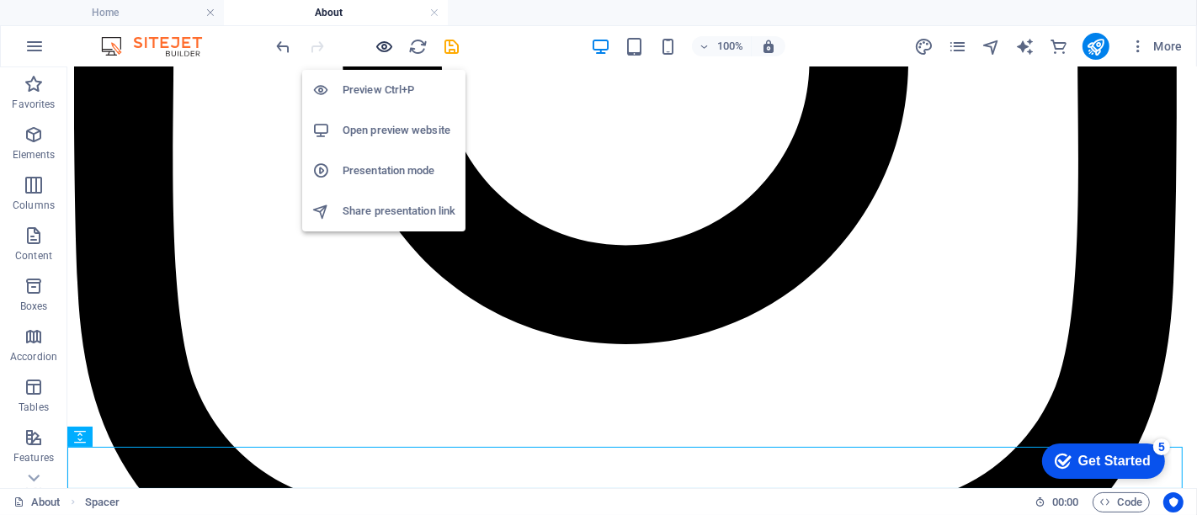
click at [383, 43] on icon "button" at bounding box center [385, 46] width 19 height 19
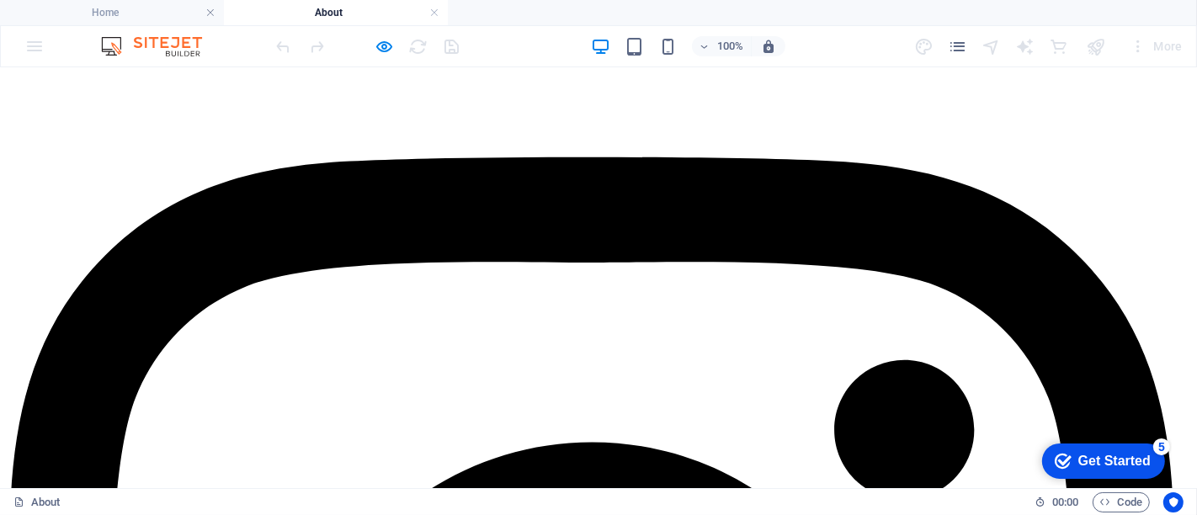
scroll to position [523, 0]
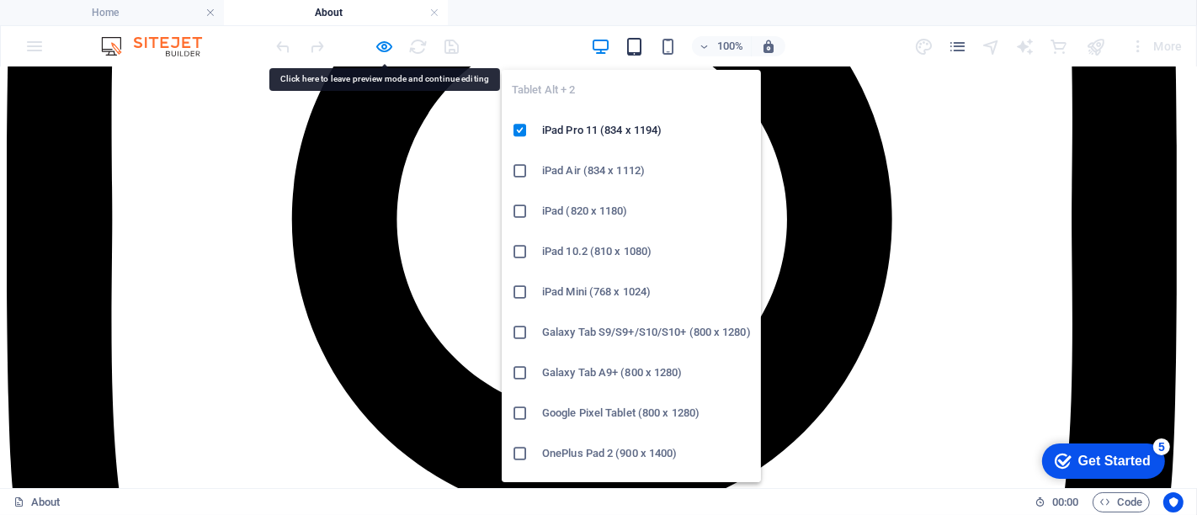
click at [635, 43] on icon "button" at bounding box center [634, 46] width 19 height 19
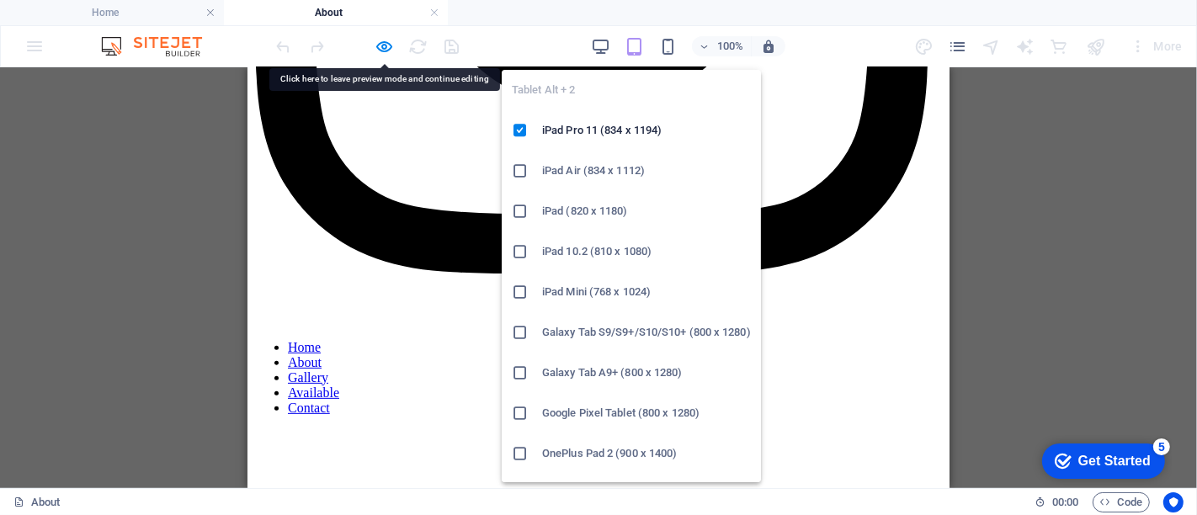
scroll to position [432, 0]
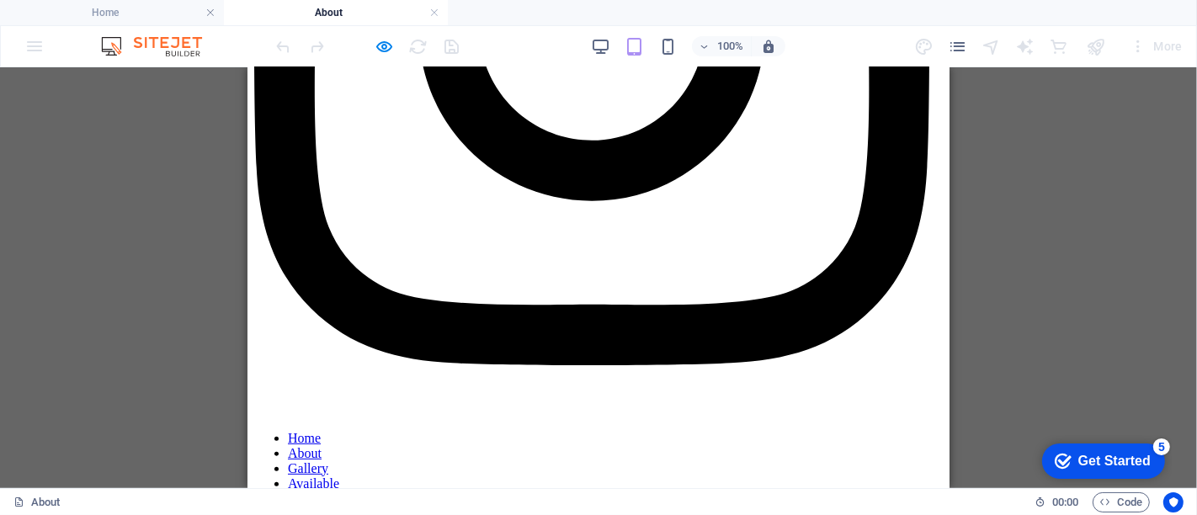
drag, startPoint x: 956, startPoint y: 335, endPoint x: 721, endPoint y: 59, distance: 362.6
click at [721, 67] on section "Favorites Elements Columns Content Boxes Accordion Tables Features Images Slide…" at bounding box center [598, 277] width 1197 height 421
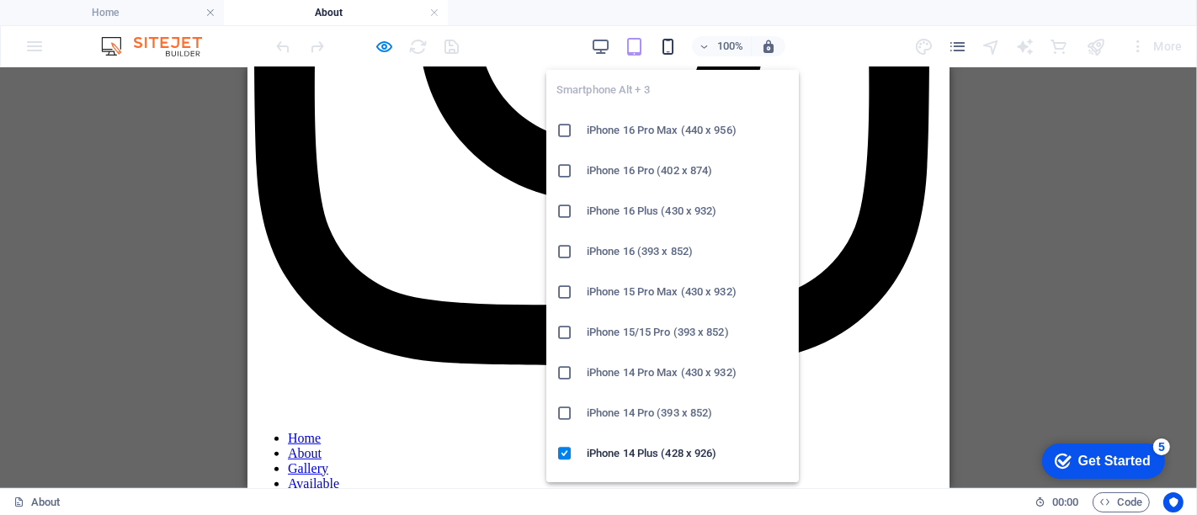
click at [676, 48] on icon "button" at bounding box center [667, 46] width 19 height 19
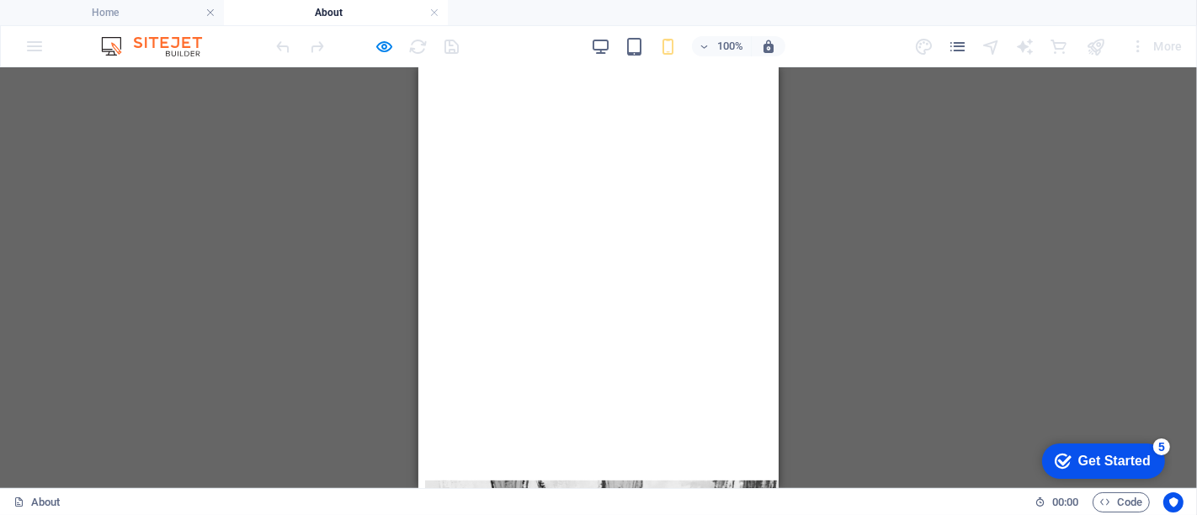
scroll to position [0, 0]
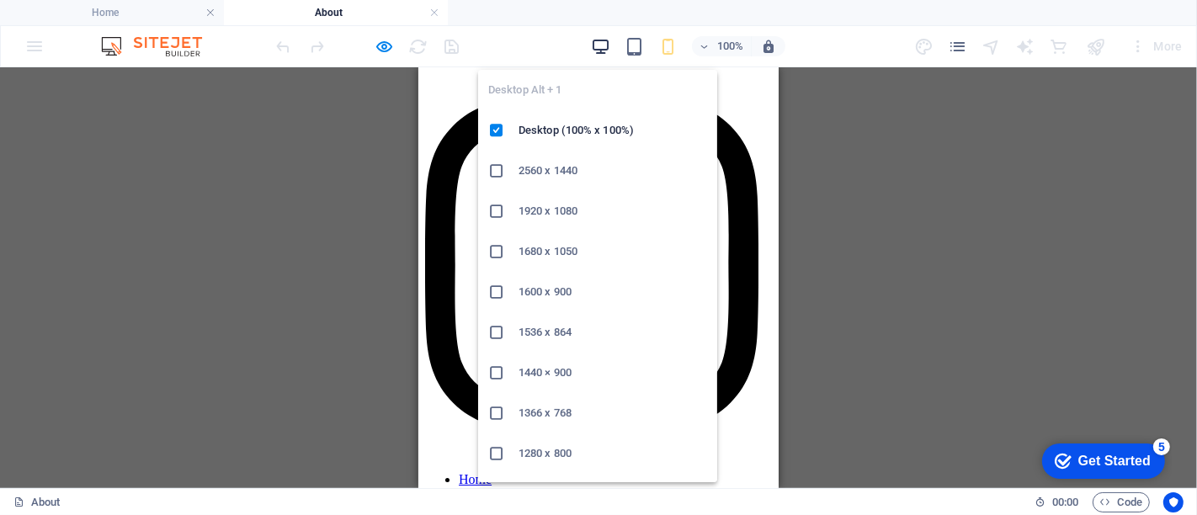
click at [602, 54] on icon "button" at bounding box center [600, 46] width 19 height 19
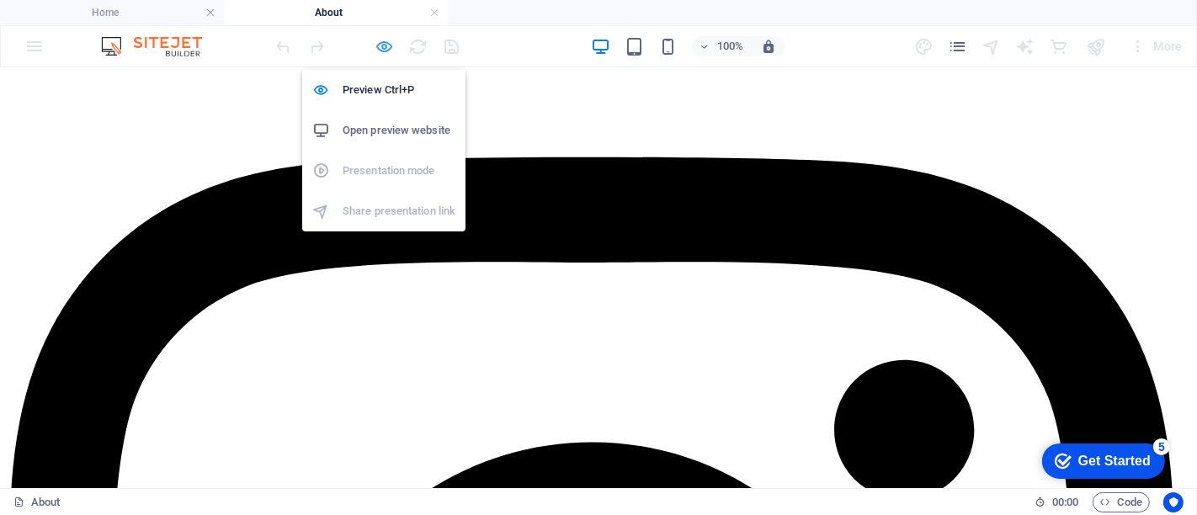
click at [376, 50] on icon "button" at bounding box center [385, 46] width 19 height 19
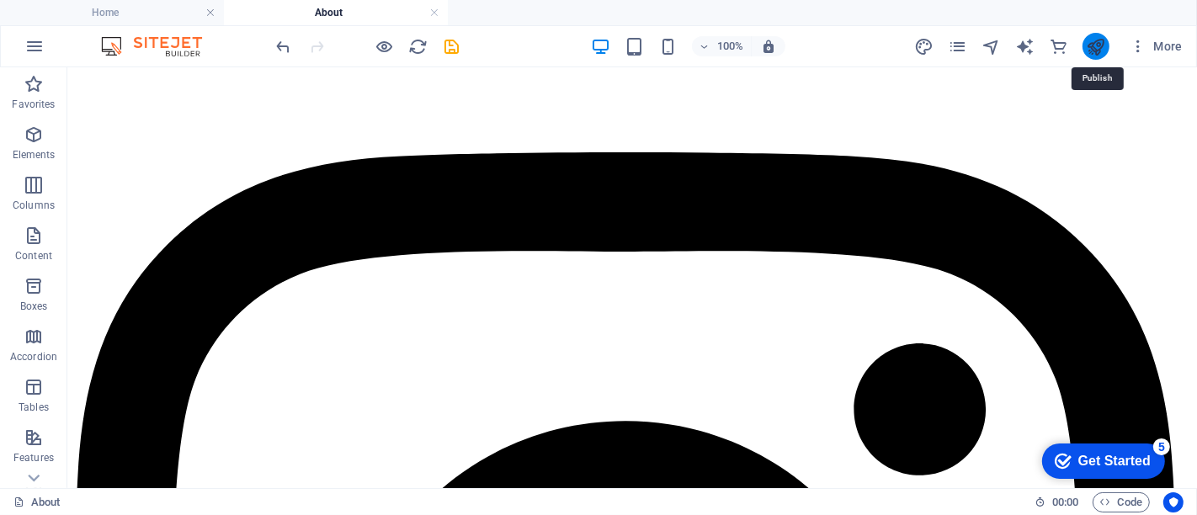
click at [1089, 40] on icon "publish" at bounding box center [1095, 46] width 19 height 19
